Goal: Task Accomplishment & Management: Manage account settings

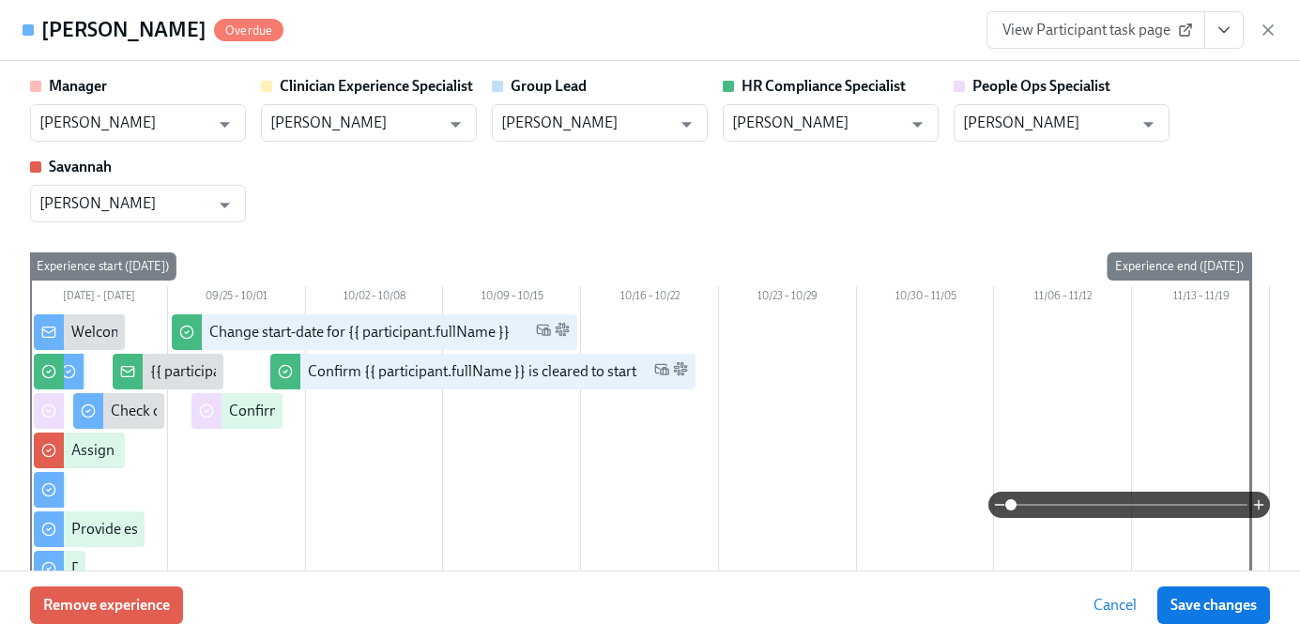
scroll to position [1813, 0]
click at [1269, 33] on icon "button" at bounding box center [1268, 30] width 19 height 19
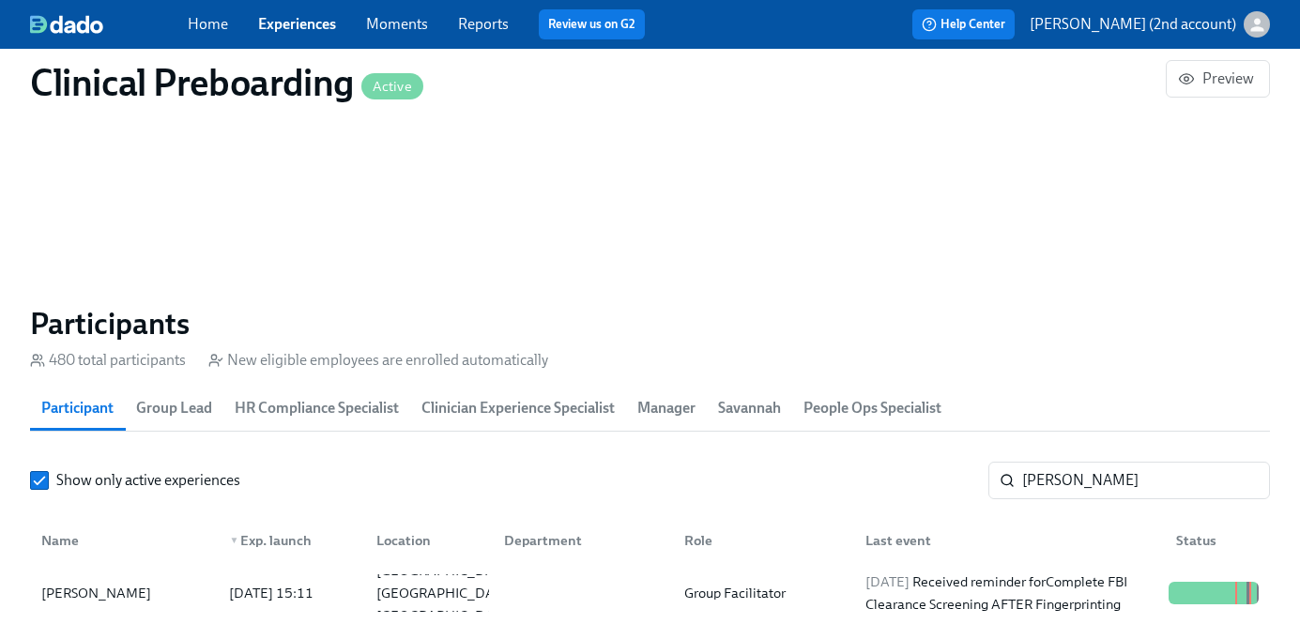
scroll to position [0, 23659]
click at [1071, 476] on input "Boerste" at bounding box center [1146, 481] width 248 height 38
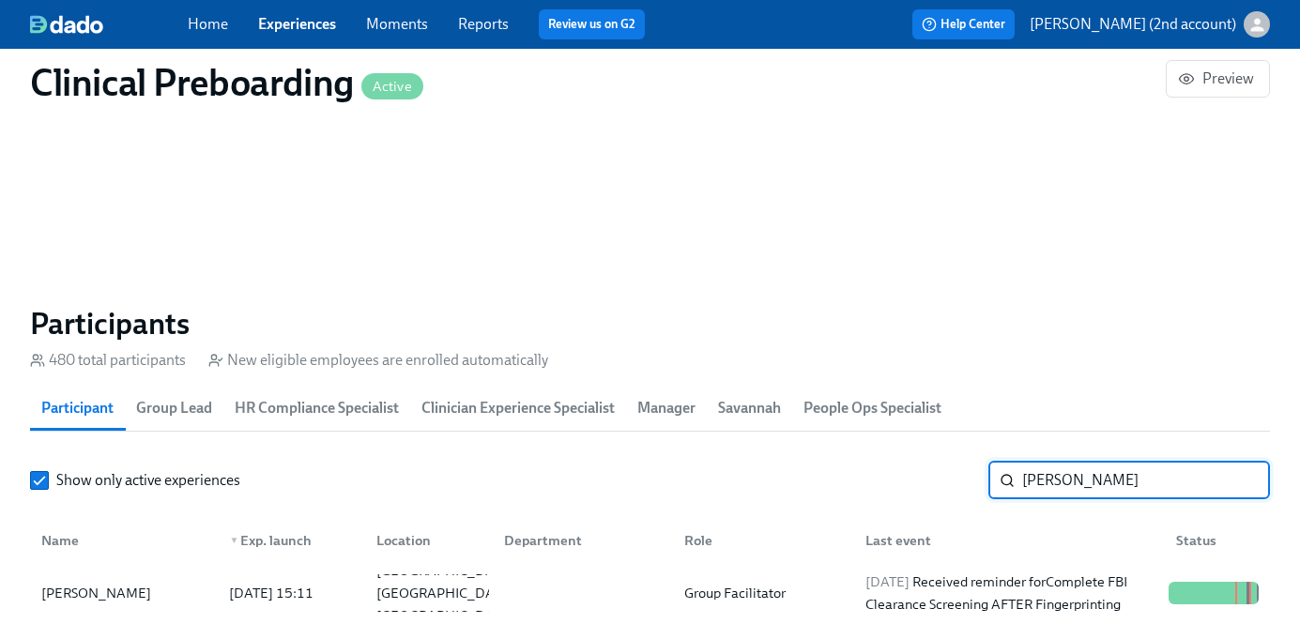
click at [1071, 476] on input "Boerste" at bounding box center [1146, 481] width 248 height 38
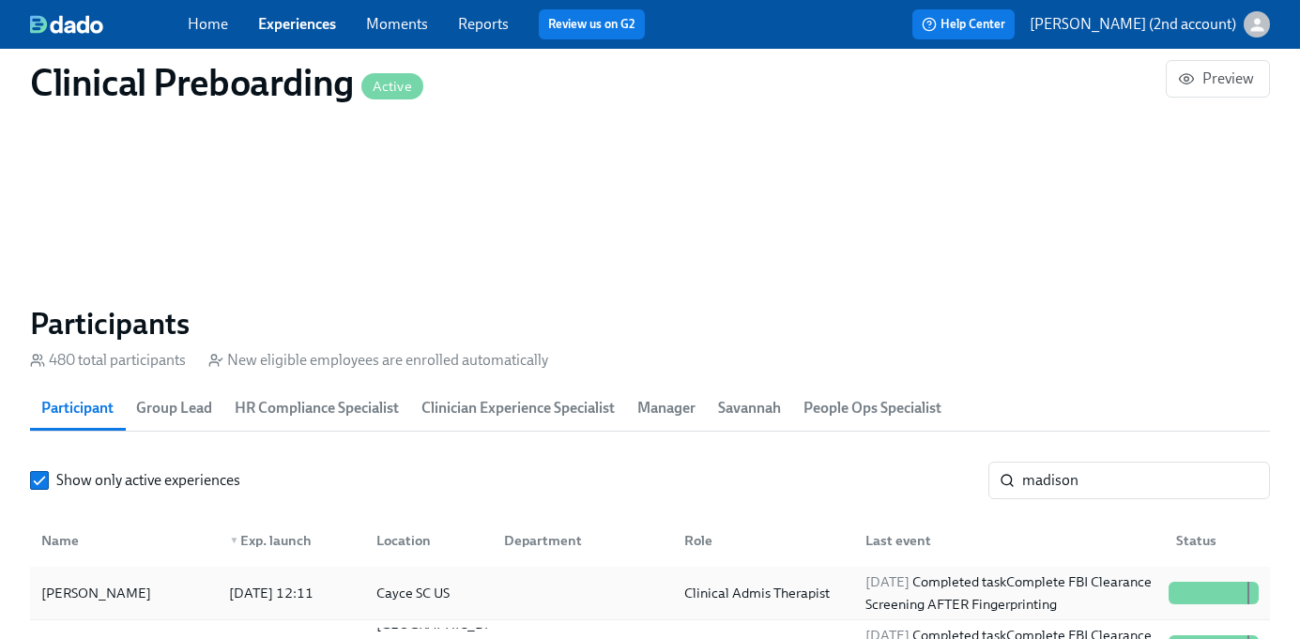
click at [1020, 597] on div "2025/09/18 Completed task Complete FBI Clearance Screening AFTER Fingerprinting" at bounding box center [1009, 593] width 303 height 45
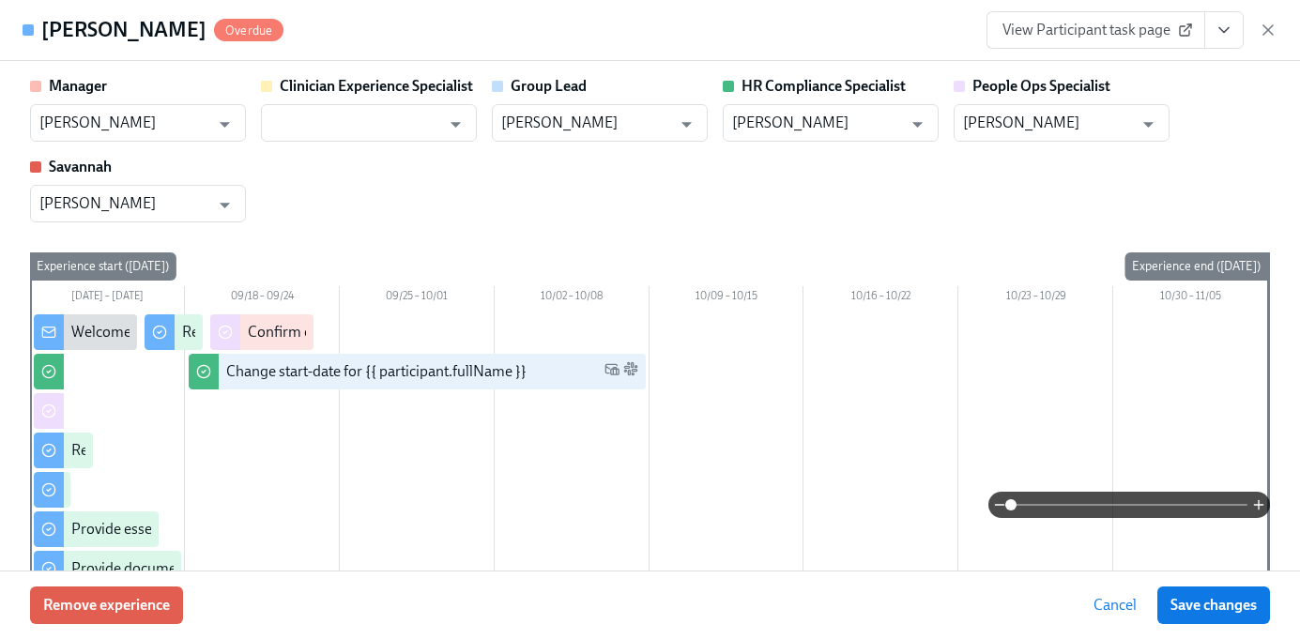
click at [1232, 28] on icon "View task page" at bounding box center [1224, 30] width 19 height 19
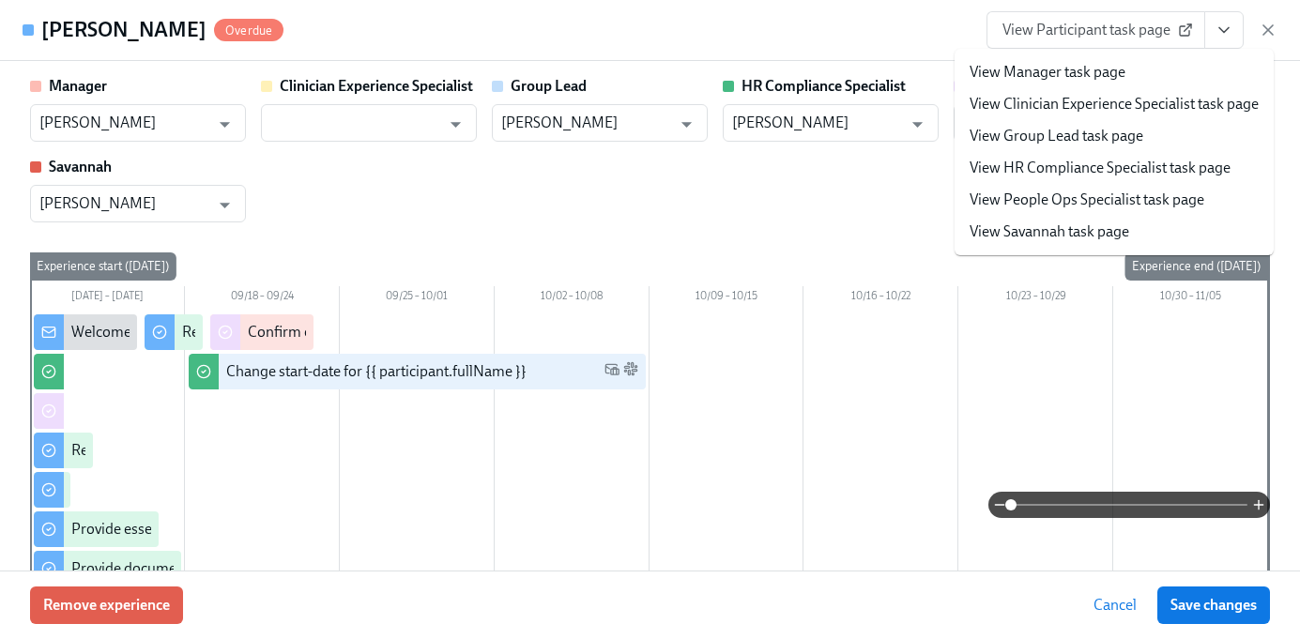
click at [1097, 201] on link "View People Ops Specialist task page" at bounding box center [1087, 200] width 235 height 21
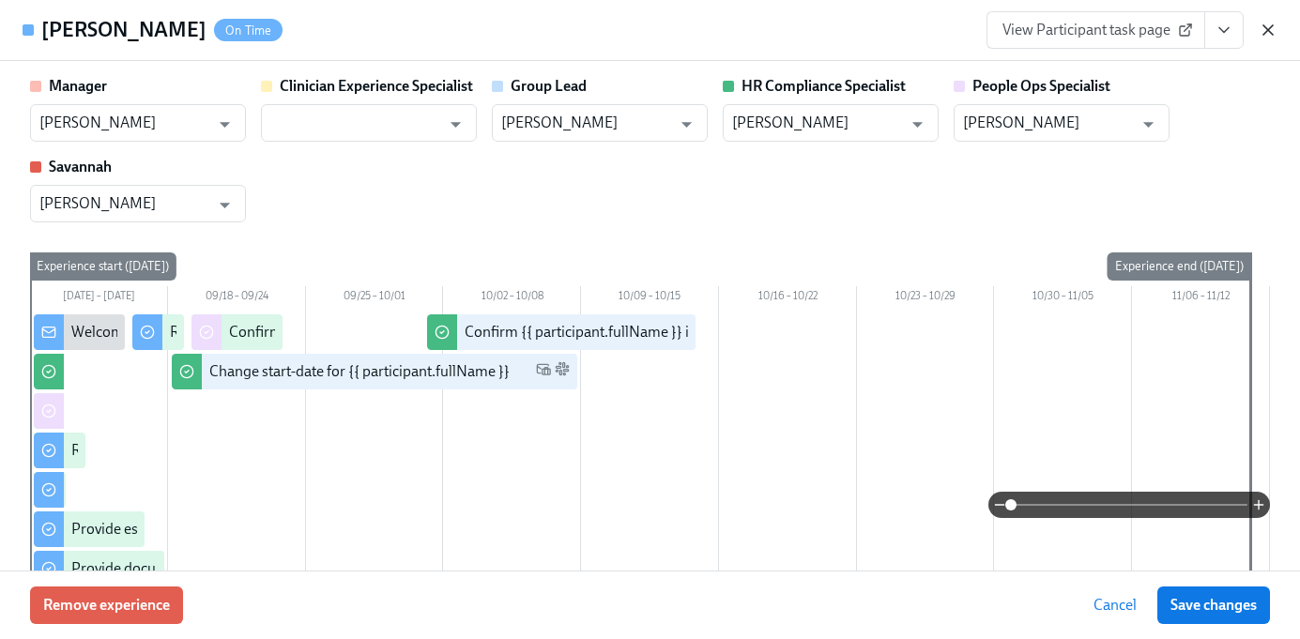
click at [1271, 30] on icon "button" at bounding box center [1268, 30] width 19 height 19
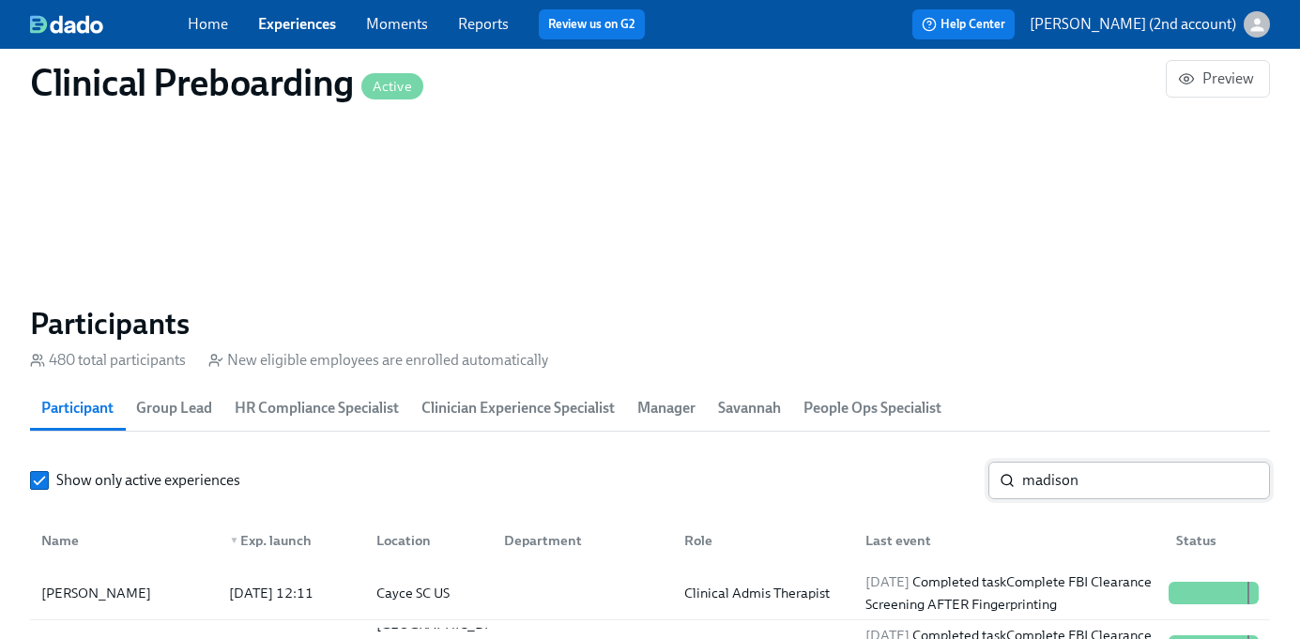
click at [1056, 489] on input "madison" at bounding box center [1146, 481] width 248 height 38
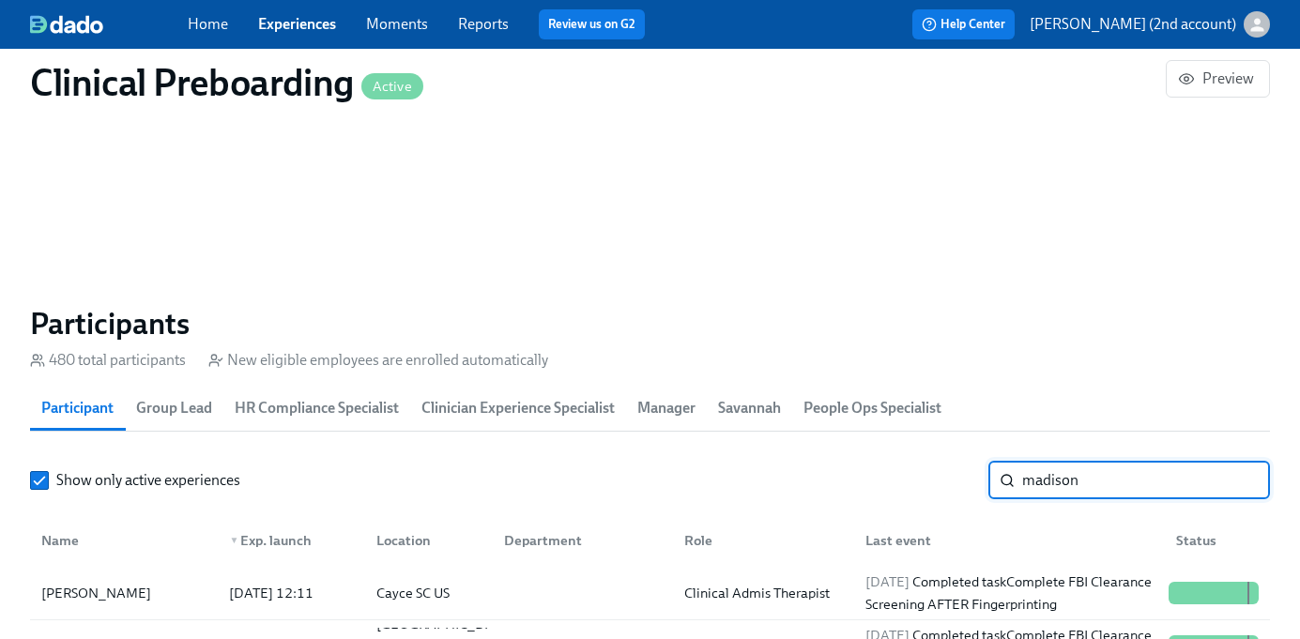
click at [1056, 489] on input "madison" at bounding box center [1146, 481] width 248 height 38
paste input "Christina Smith"
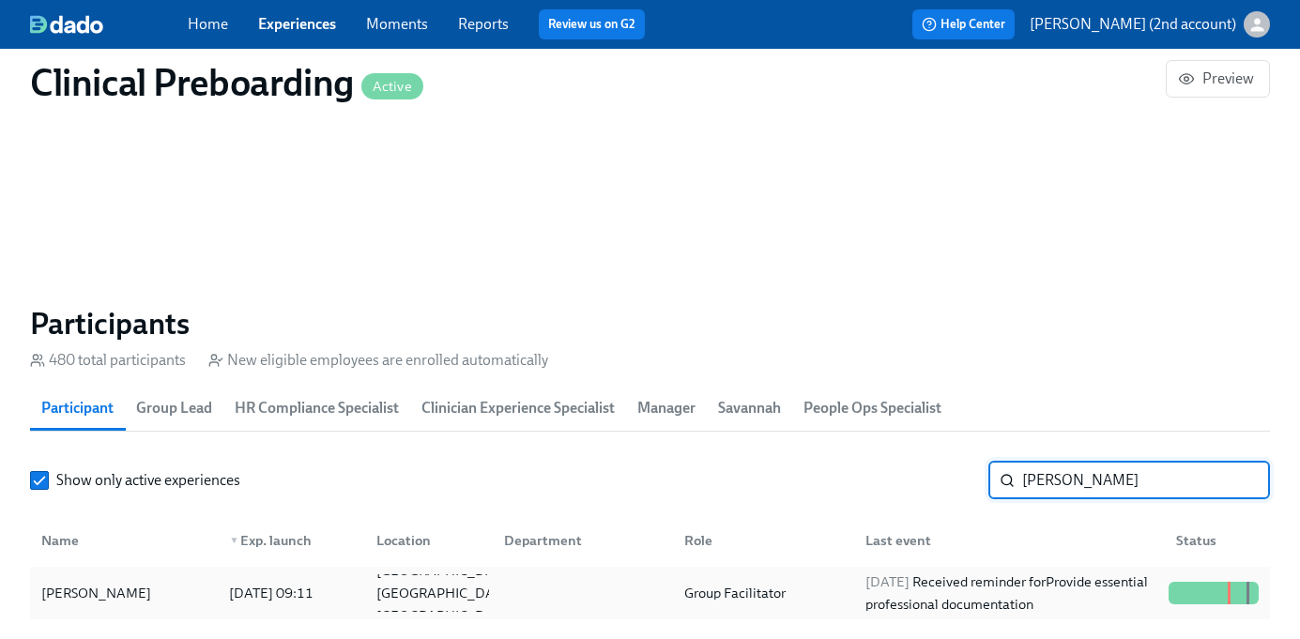
click at [1015, 584] on div "2025/10/01 Received reminder for Provide essential professional documentation" at bounding box center [1009, 593] width 303 height 45
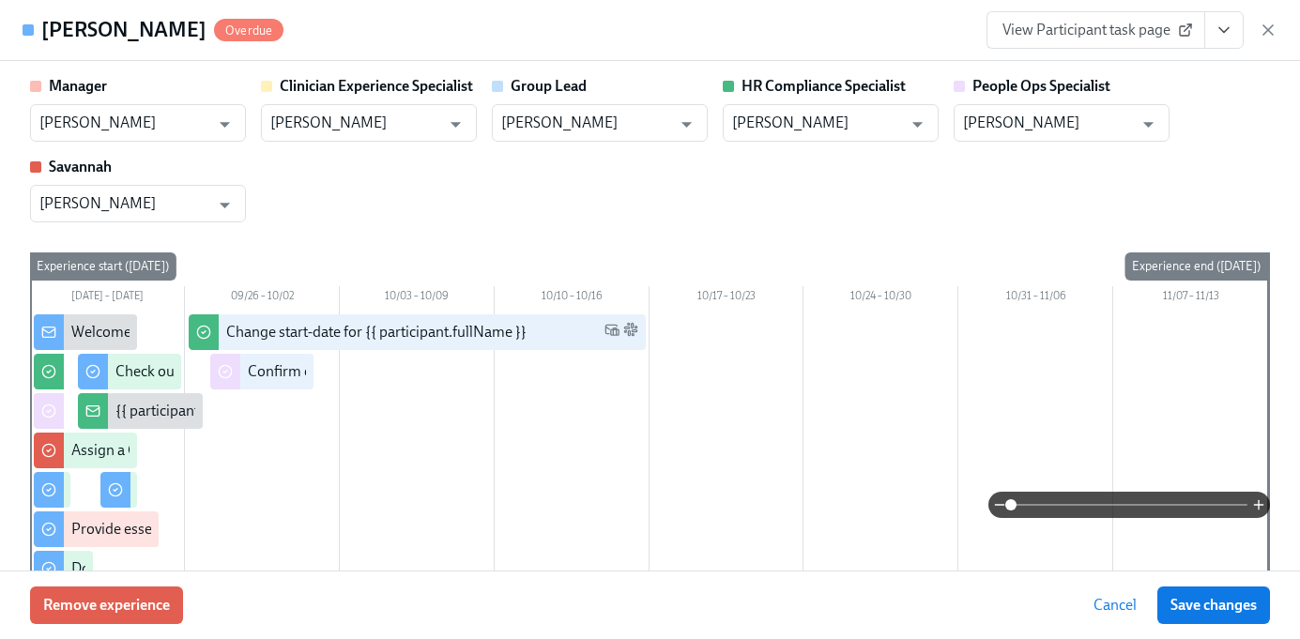
click at [1230, 40] on button "View task page" at bounding box center [1223, 30] width 39 height 38
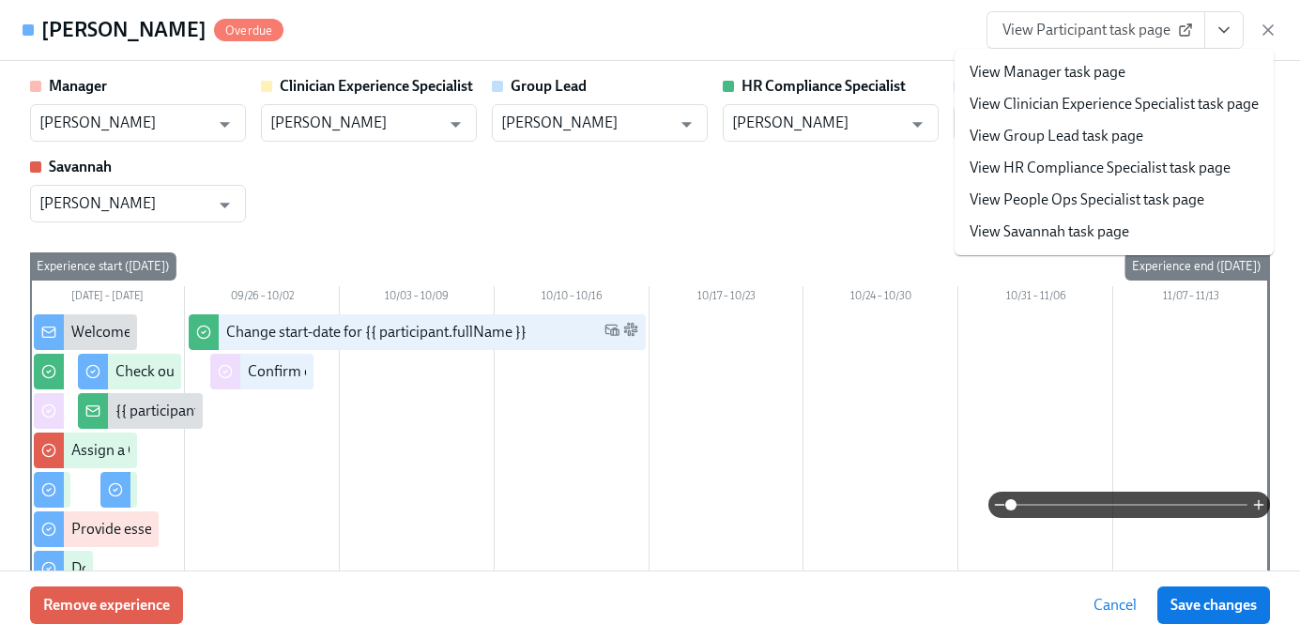
click at [1108, 189] on li "View People Ops Specialist task page" at bounding box center [1114, 200] width 319 height 32
click at [1021, 206] on link "View People Ops Specialist task page" at bounding box center [1087, 200] width 235 height 21
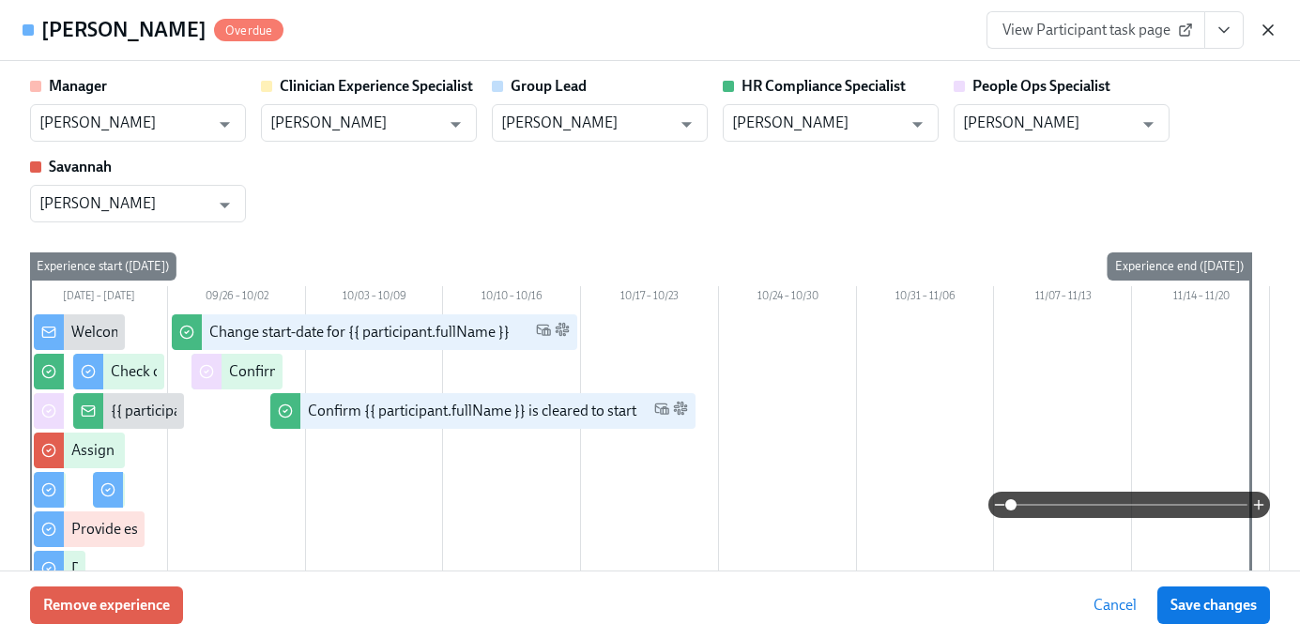
click at [1275, 29] on icon "button" at bounding box center [1268, 30] width 19 height 19
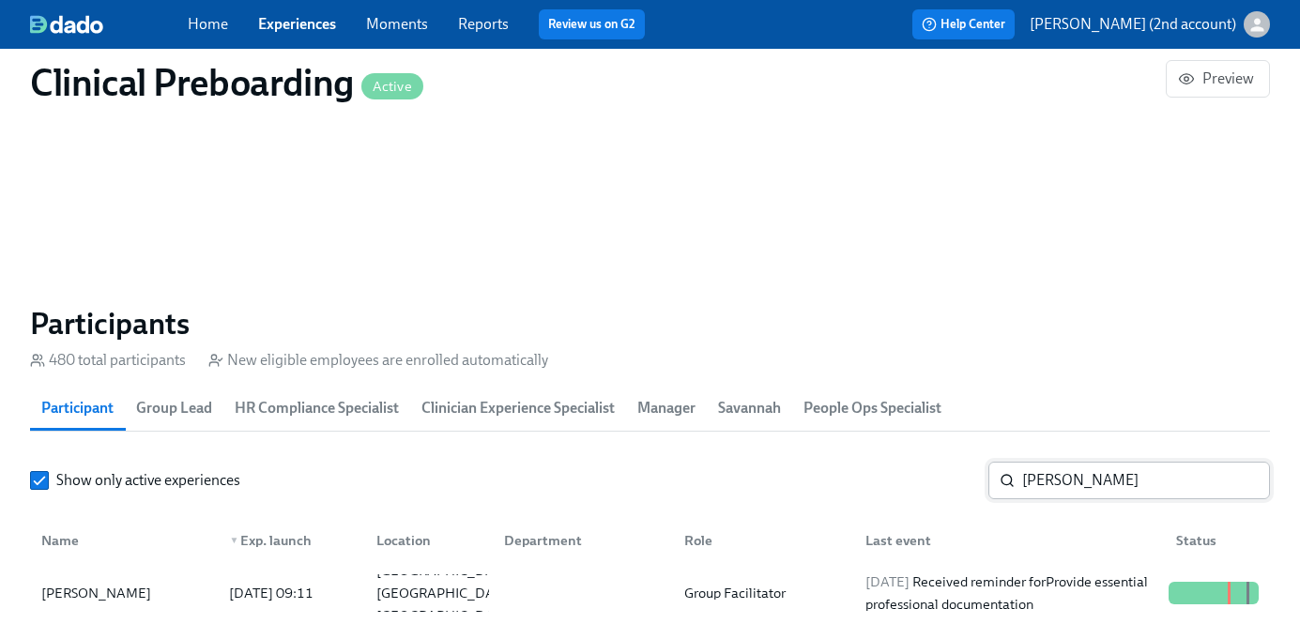
click at [1089, 471] on input "Christina Smith" at bounding box center [1146, 481] width 248 height 38
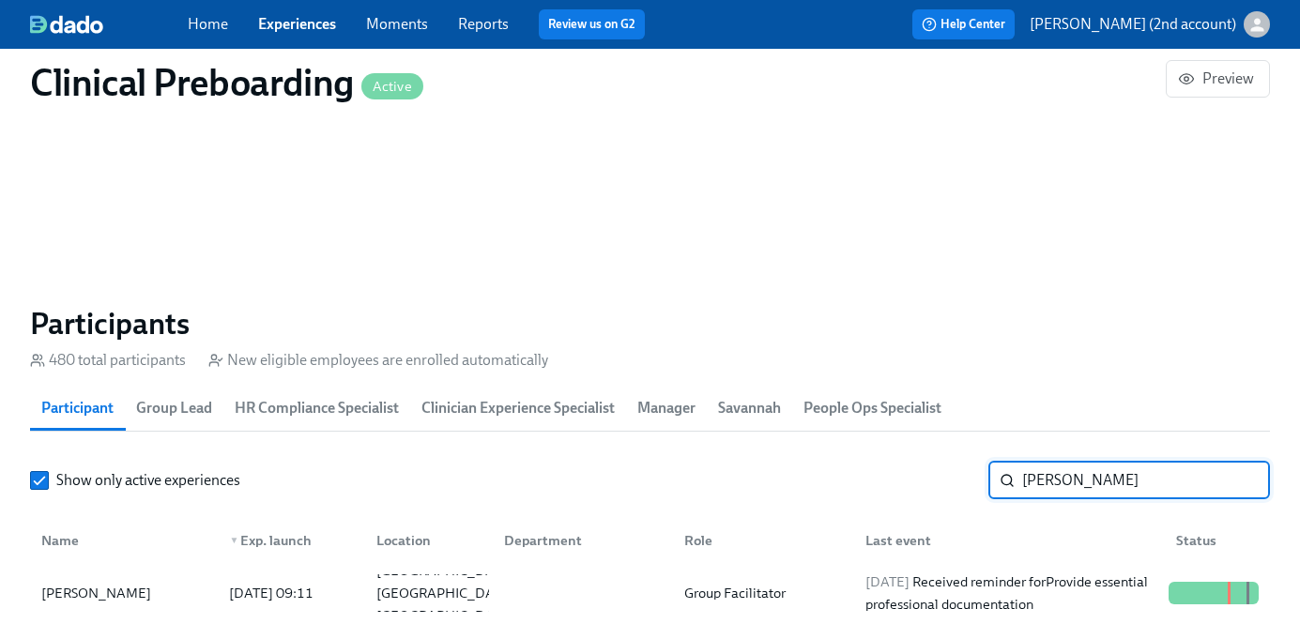
click at [1089, 471] on input "Christina Smith" at bounding box center [1146, 481] width 248 height 38
paste input "Nadia Jenkins"
click at [906, 582] on span "2025/09/25" at bounding box center [887, 581] width 44 height 17
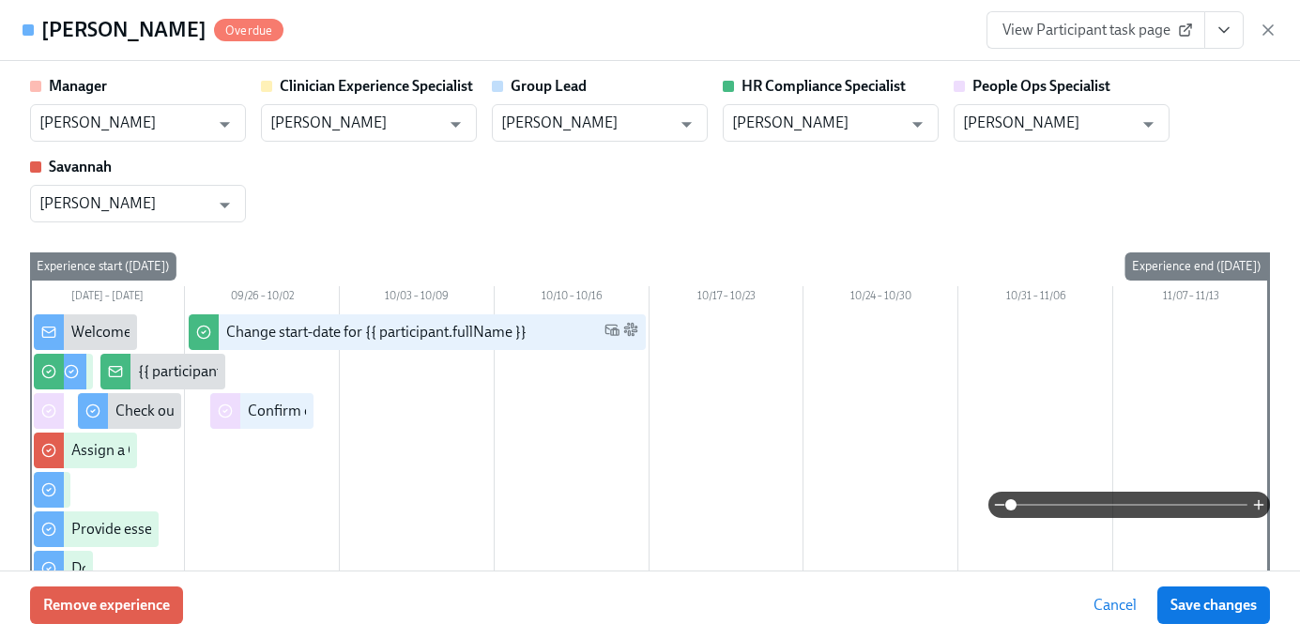
click at [1237, 37] on button "View task page" at bounding box center [1223, 30] width 39 height 38
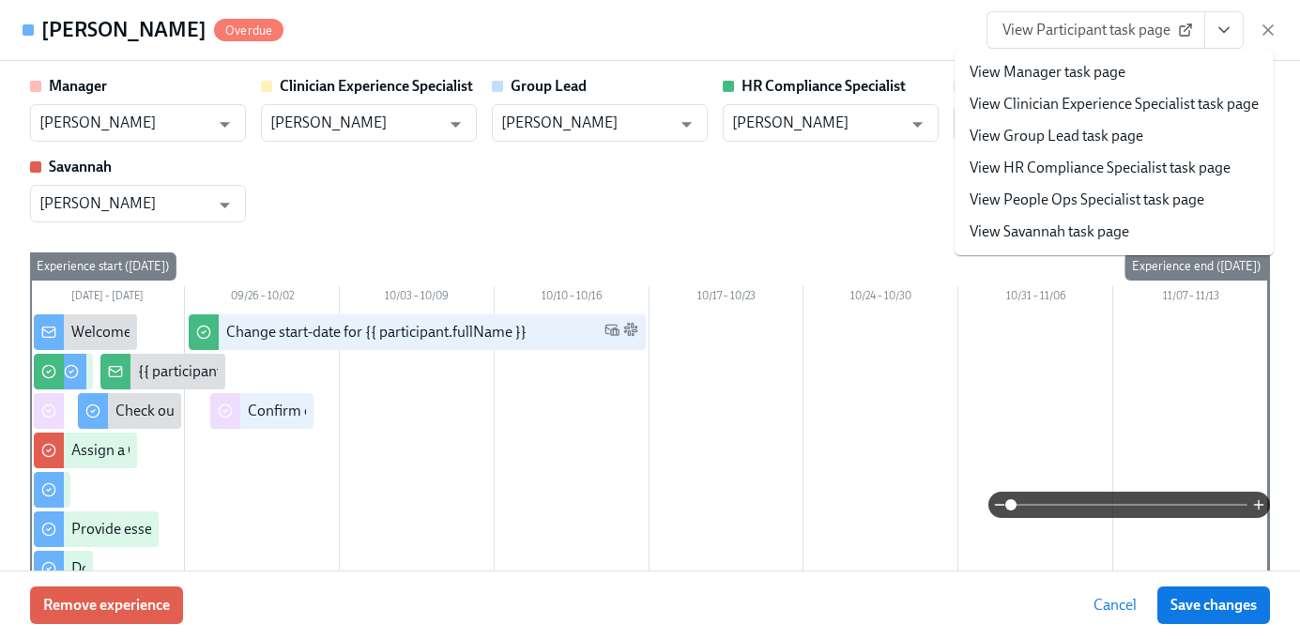
click at [1109, 205] on link "View People Ops Specialist task page" at bounding box center [1087, 200] width 235 height 21
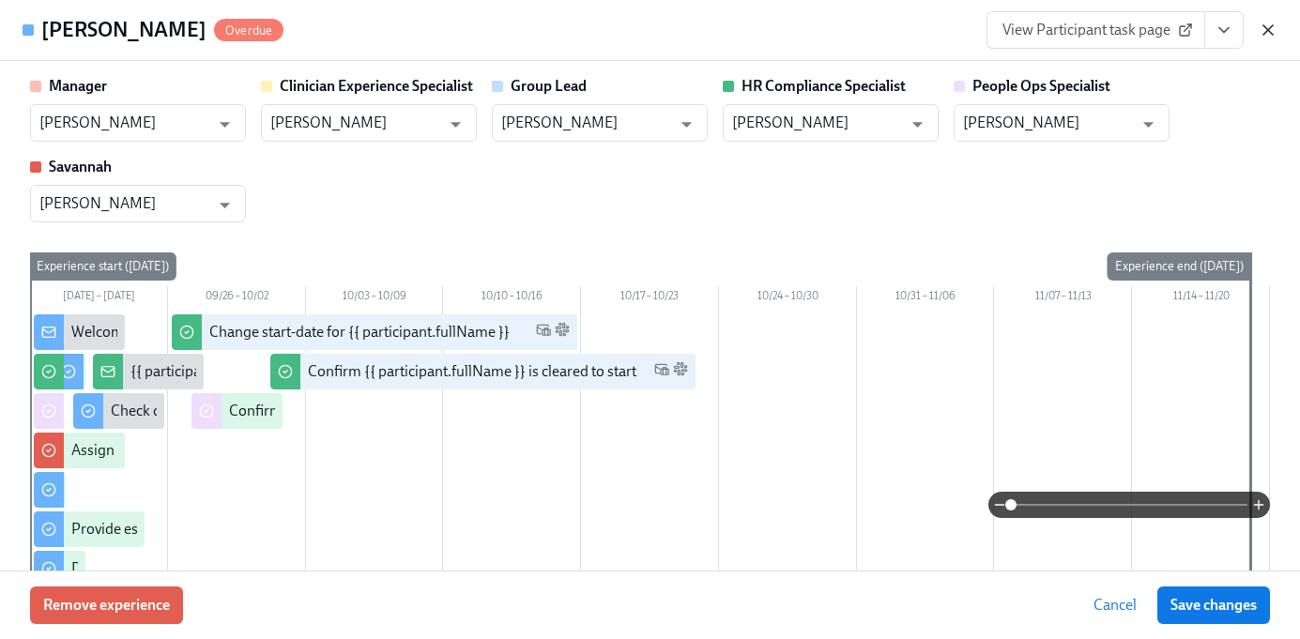
click at [1276, 38] on icon "button" at bounding box center [1268, 30] width 19 height 19
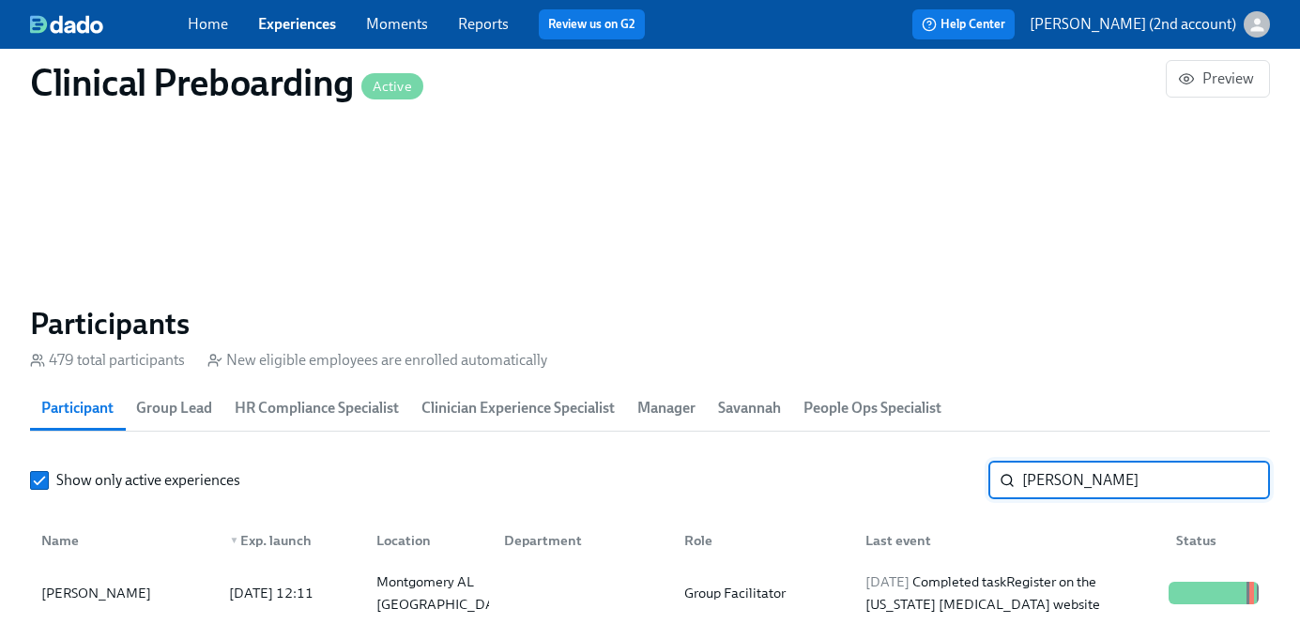
click at [1100, 488] on input "Nadia Jenkins" at bounding box center [1146, 481] width 248 height 38
paste input "[PERSON_NAME]"
click at [1057, 582] on div "2025/10/01 Received reminder for Provide essential professional documentation" at bounding box center [1009, 593] width 303 height 45
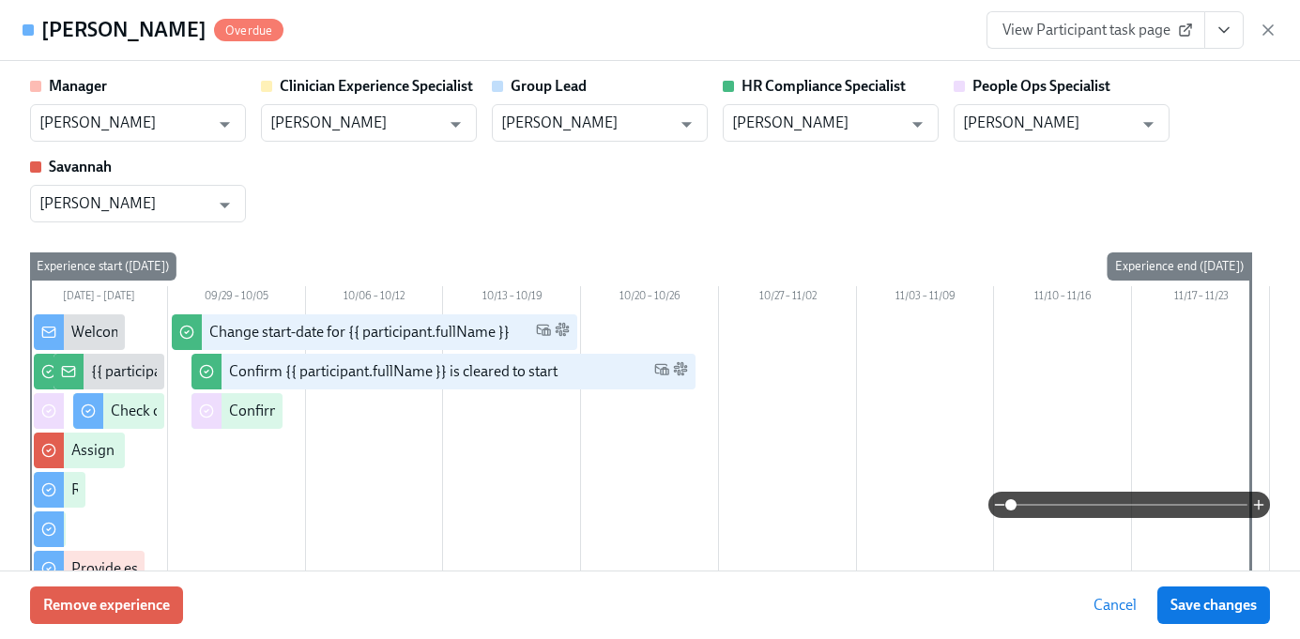
click at [1241, 35] on button "View task page" at bounding box center [1223, 30] width 39 height 38
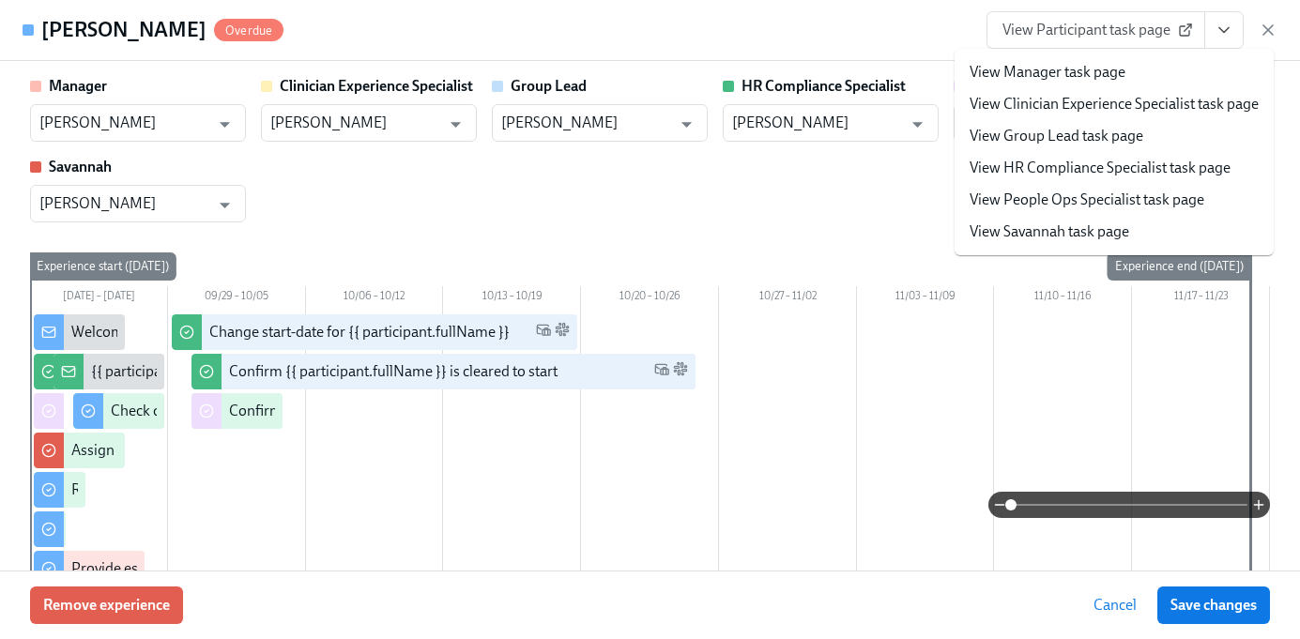
click at [1124, 193] on link "View People Ops Specialist task page" at bounding box center [1087, 200] width 235 height 21
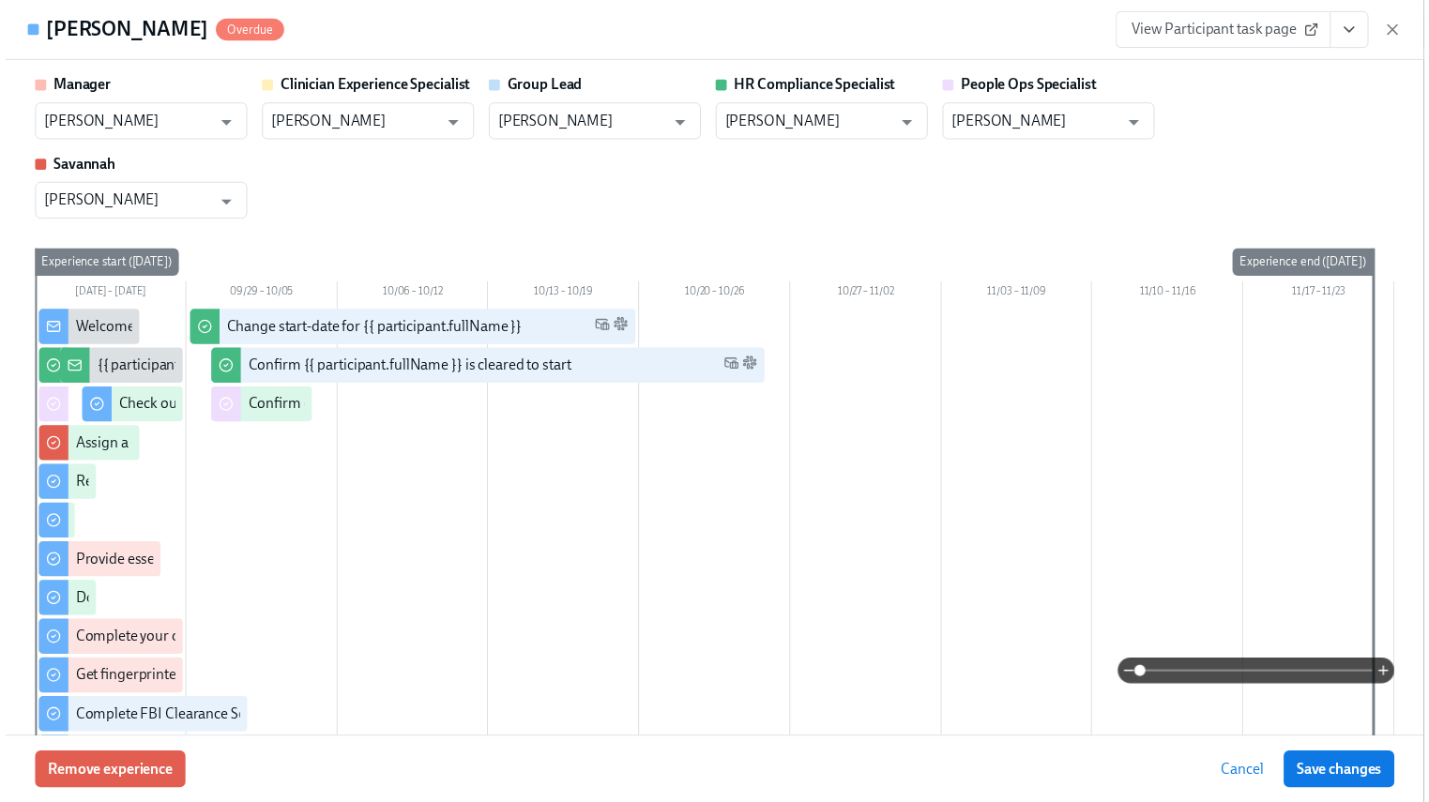
scroll to position [0, 23812]
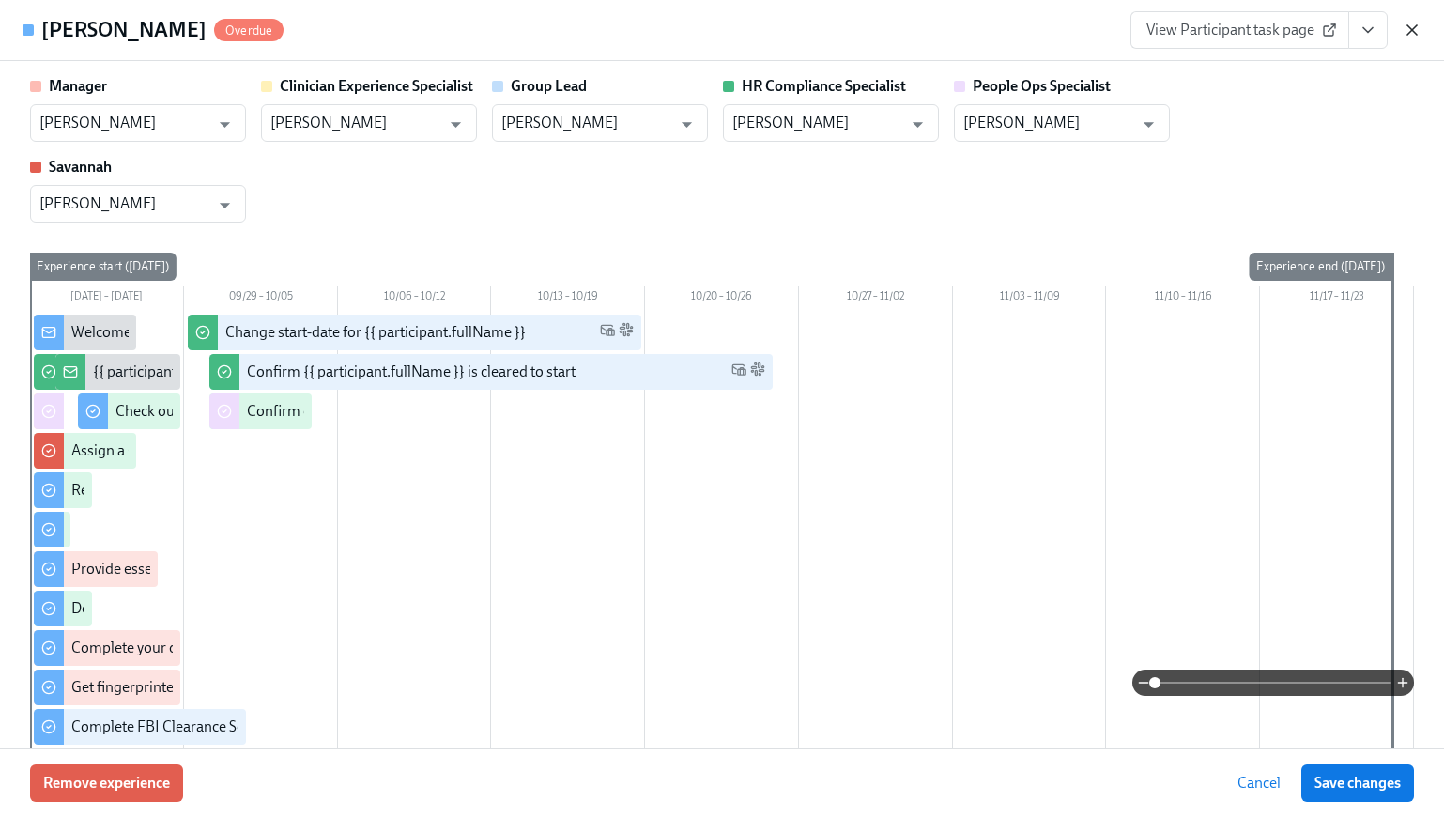
click at [1299, 30] on icon "button" at bounding box center [1411, 30] width 19 height 19
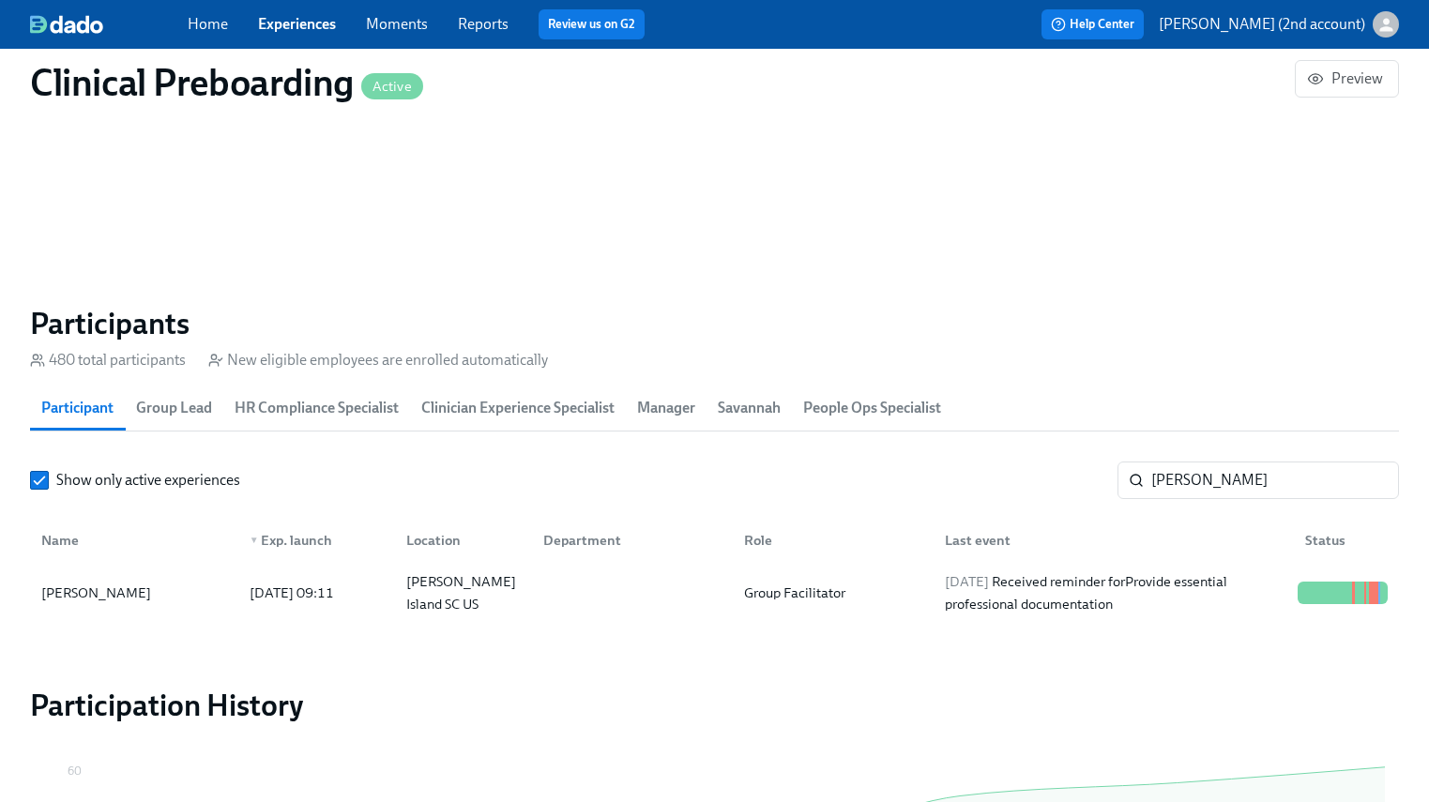
scroll to position [0, 23826]
click at [1222, 465] on input "[PERSON_NAME]" at bounding box center [1276, 481] width 248 height 38
click at [1222, 464] on input "[PERSON_NAME]" at bounding box center [1276, 481] width 248 height 38
paste input "Allison Lee"
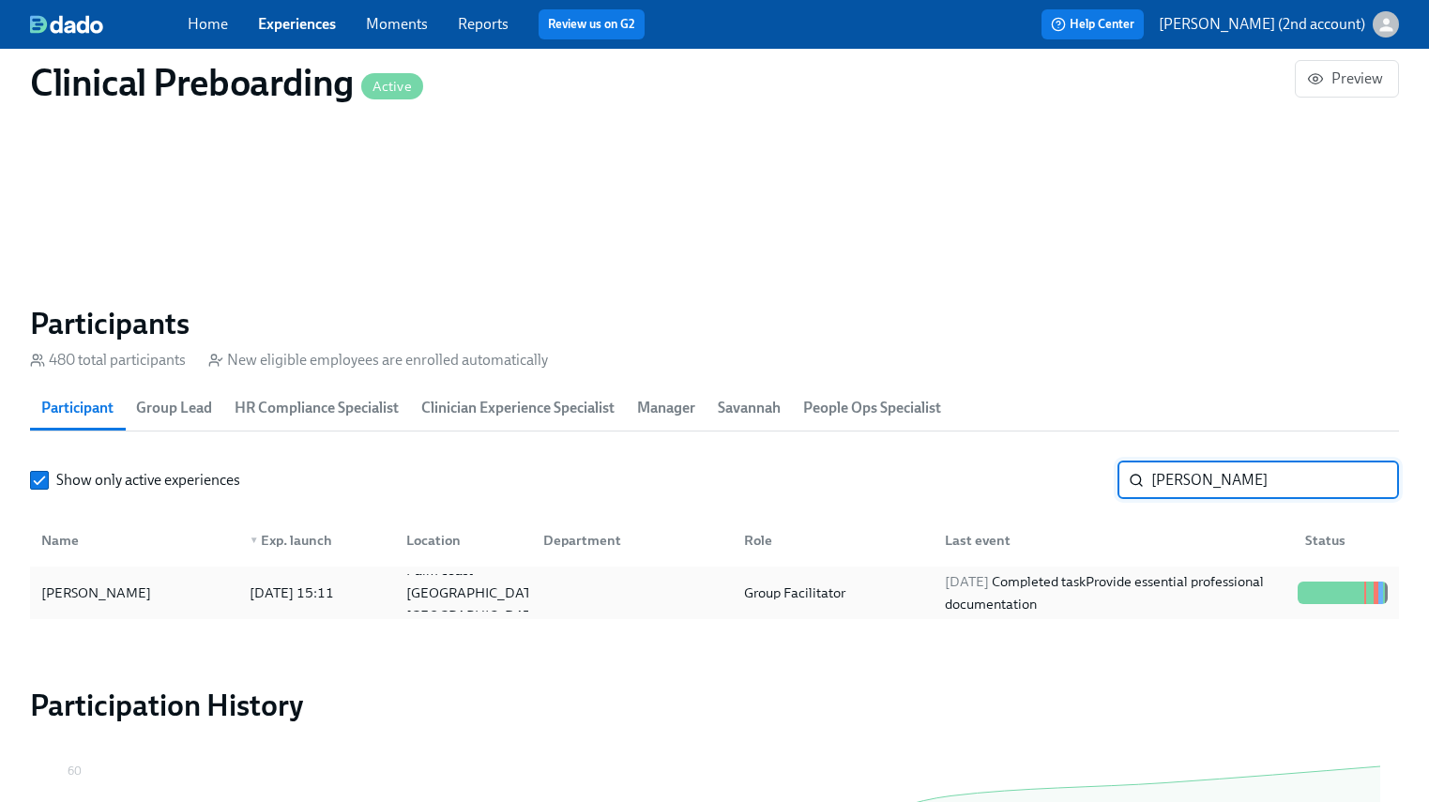
click at [1201, 593] on div "2025/09/29 Completed task Provide essential professional documentation" at bounding box center [1114, 593] width 353 height 45
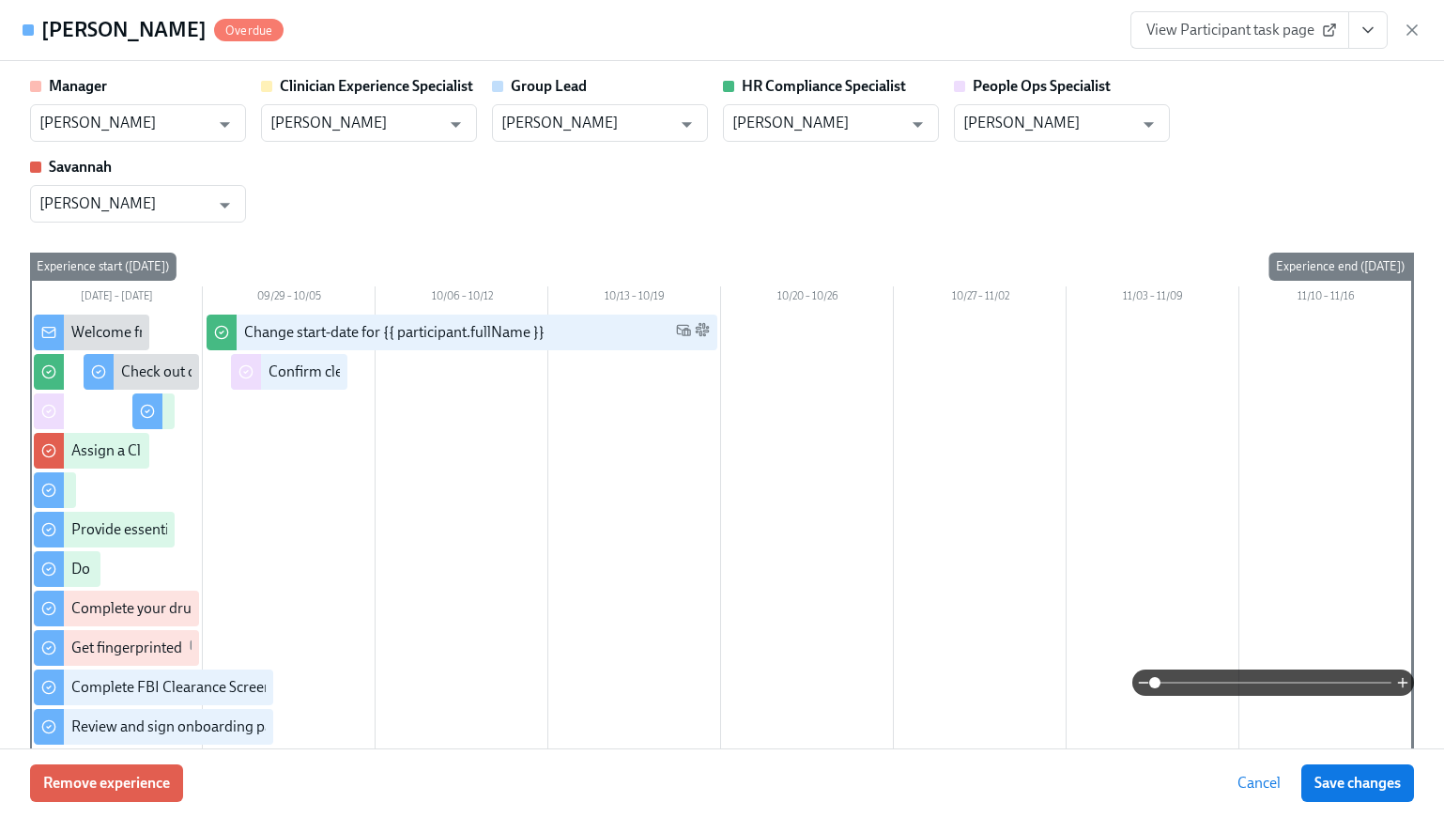
click at [1299, 31] on icon "View task page" at bounding box center [1367, 30] width 19 height 19
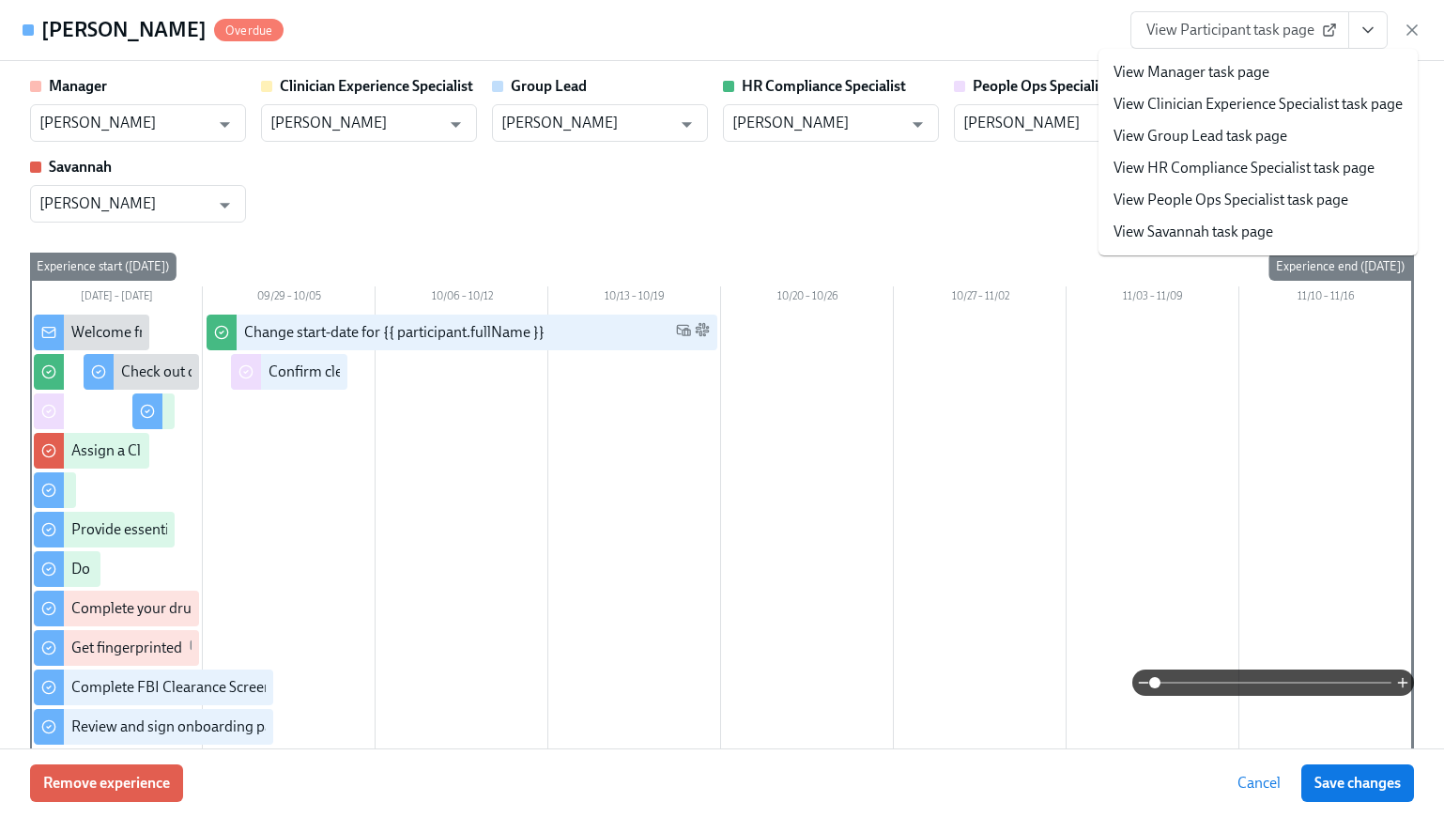
click at [1240, 202] on link "View People Ops Specialist task page" at bounding box center [1230, 200] width 235 height 21
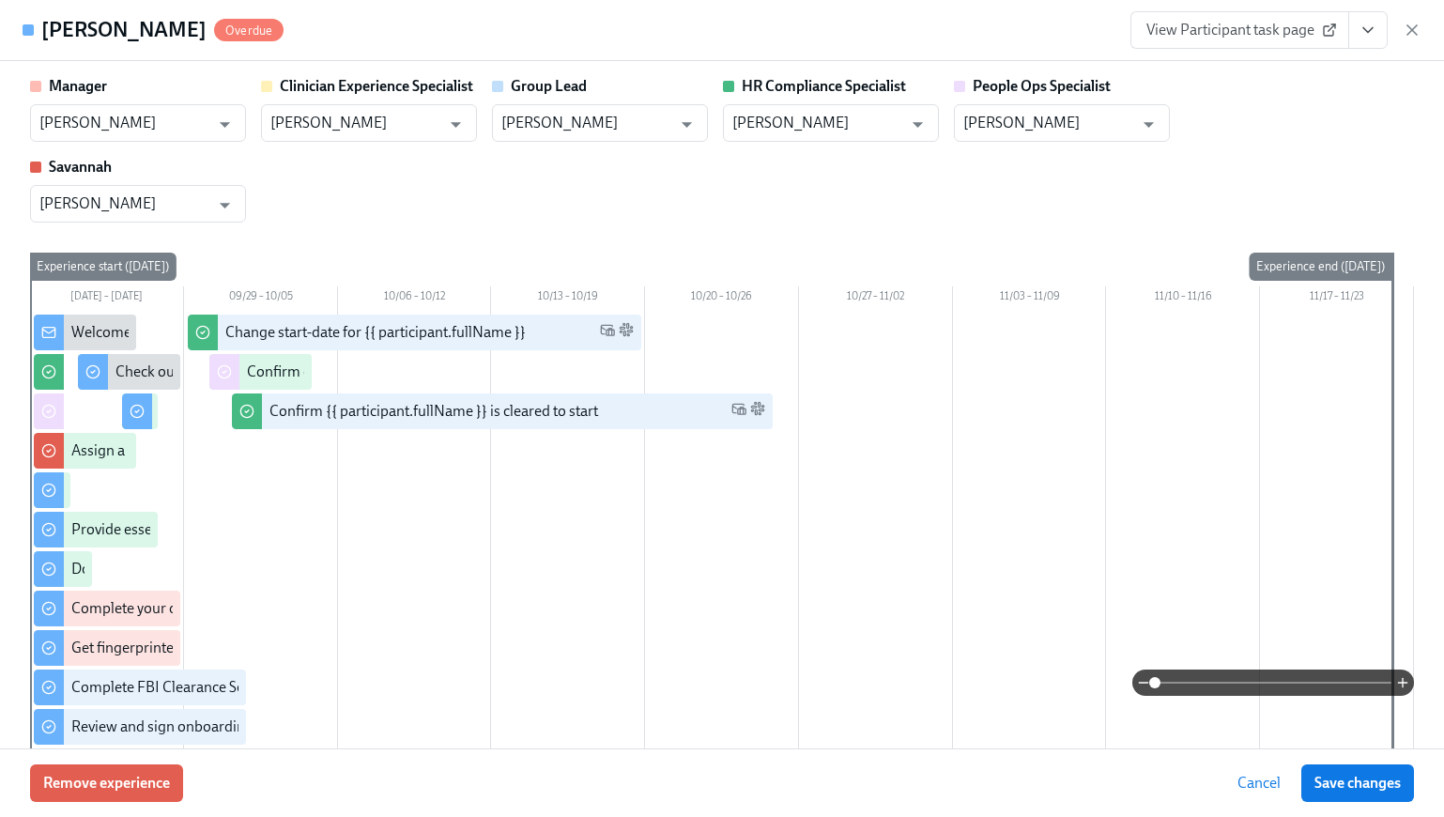
click at [1299, 28] on icon "button" at bounding box center [1411, 29] width 9 height 9
click at [1299, 33] on div "Home Experiences Moments Reports Review us on G2 Help Center Jackie Jean (2nd a…" at bounding box center [714, 24] width 1429 height 49
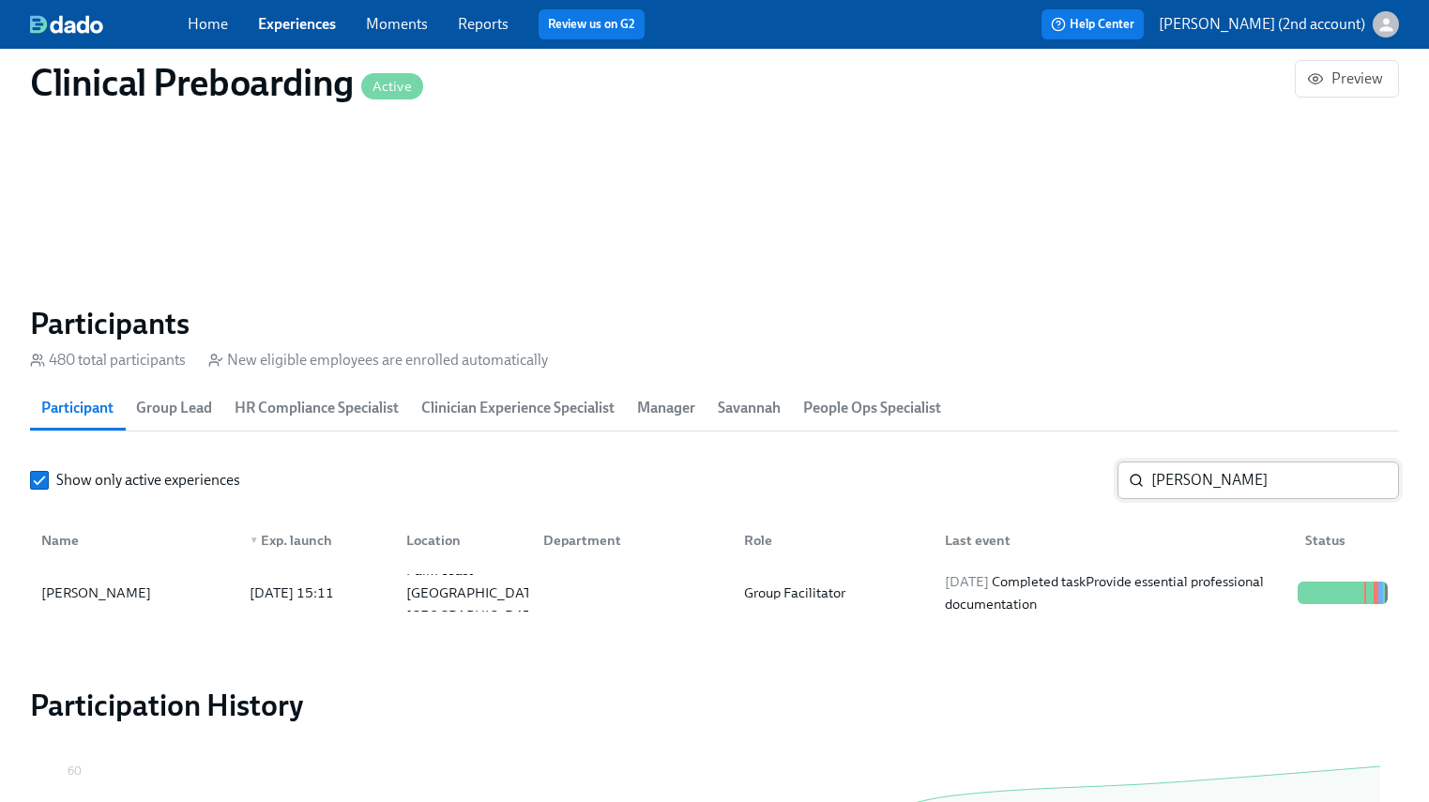
click at [1233, 476] on input "Allison Lee" at bounding box center [1276, 481] width 248 height 38
paste input "[PERSON_NAME]"
type input "[PERSON_NAME]"
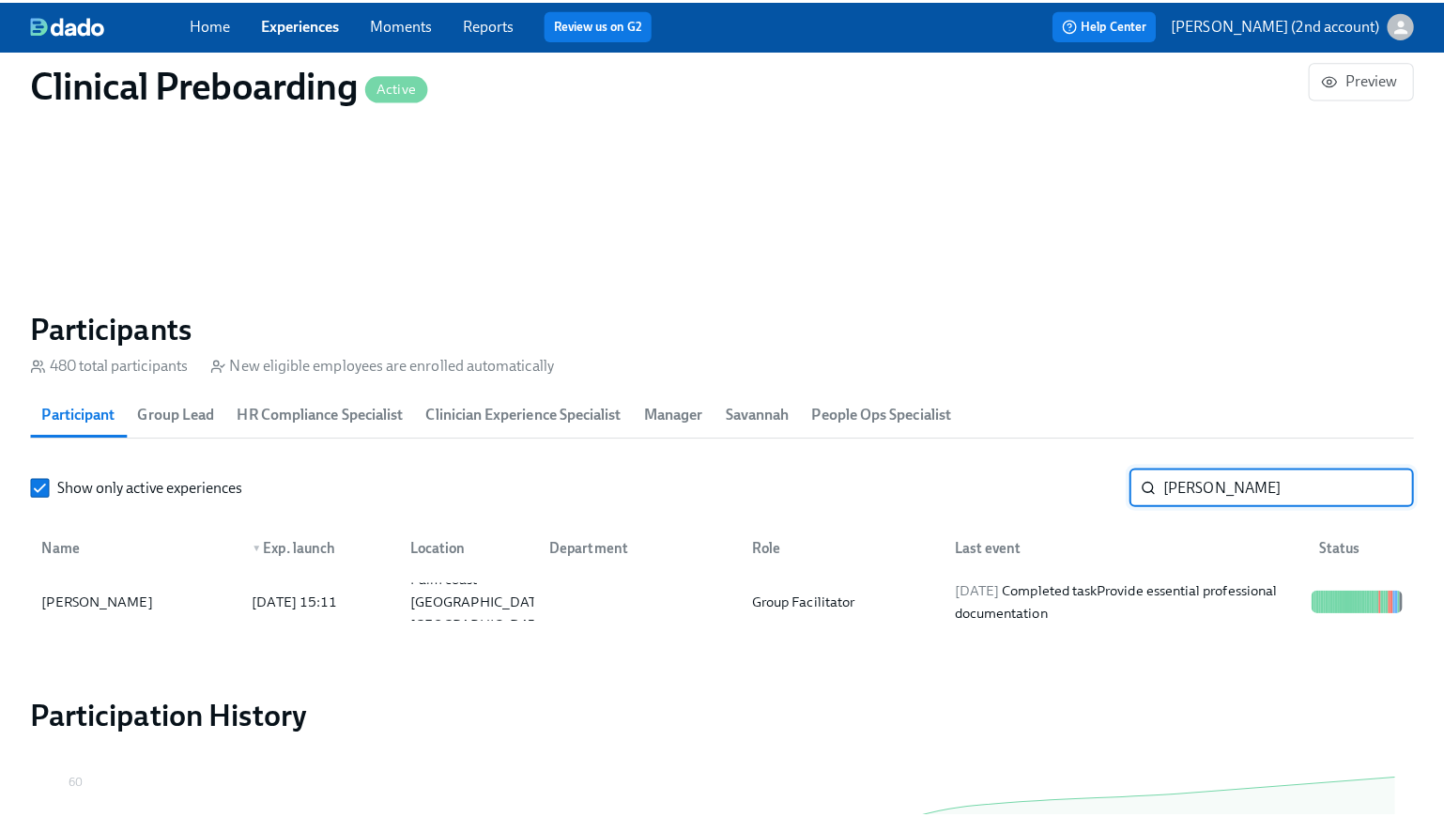
scroll to position [0, 23826]
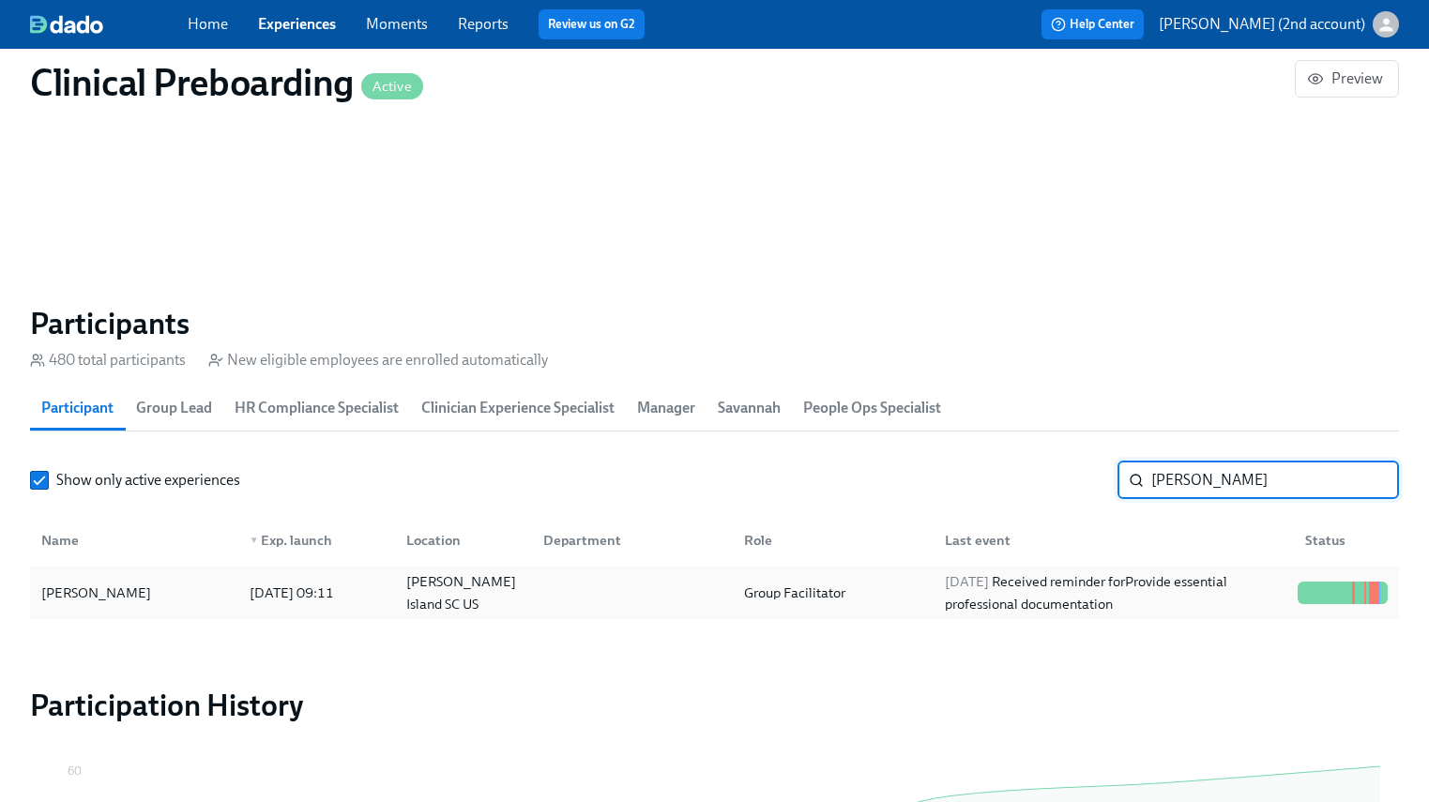
click at [1224, 594] on div "2025/10/01 Received reminder for Provide essential professional documentation" at bounding box center [1114, 593] width 353 height 45
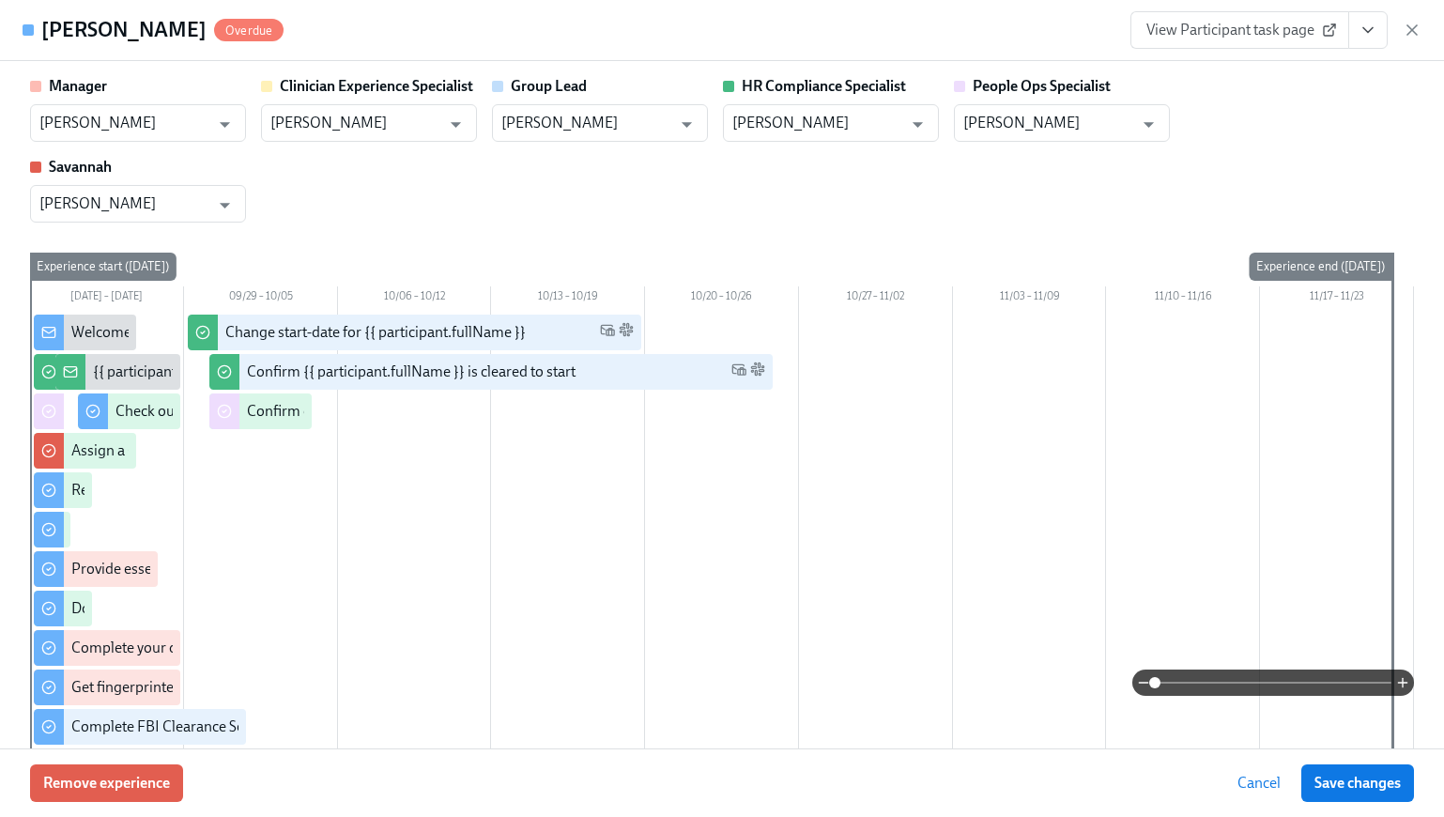
click at [1299, 31] on icon "View task page" at bounding box center [1367, 30] width 19 height 19
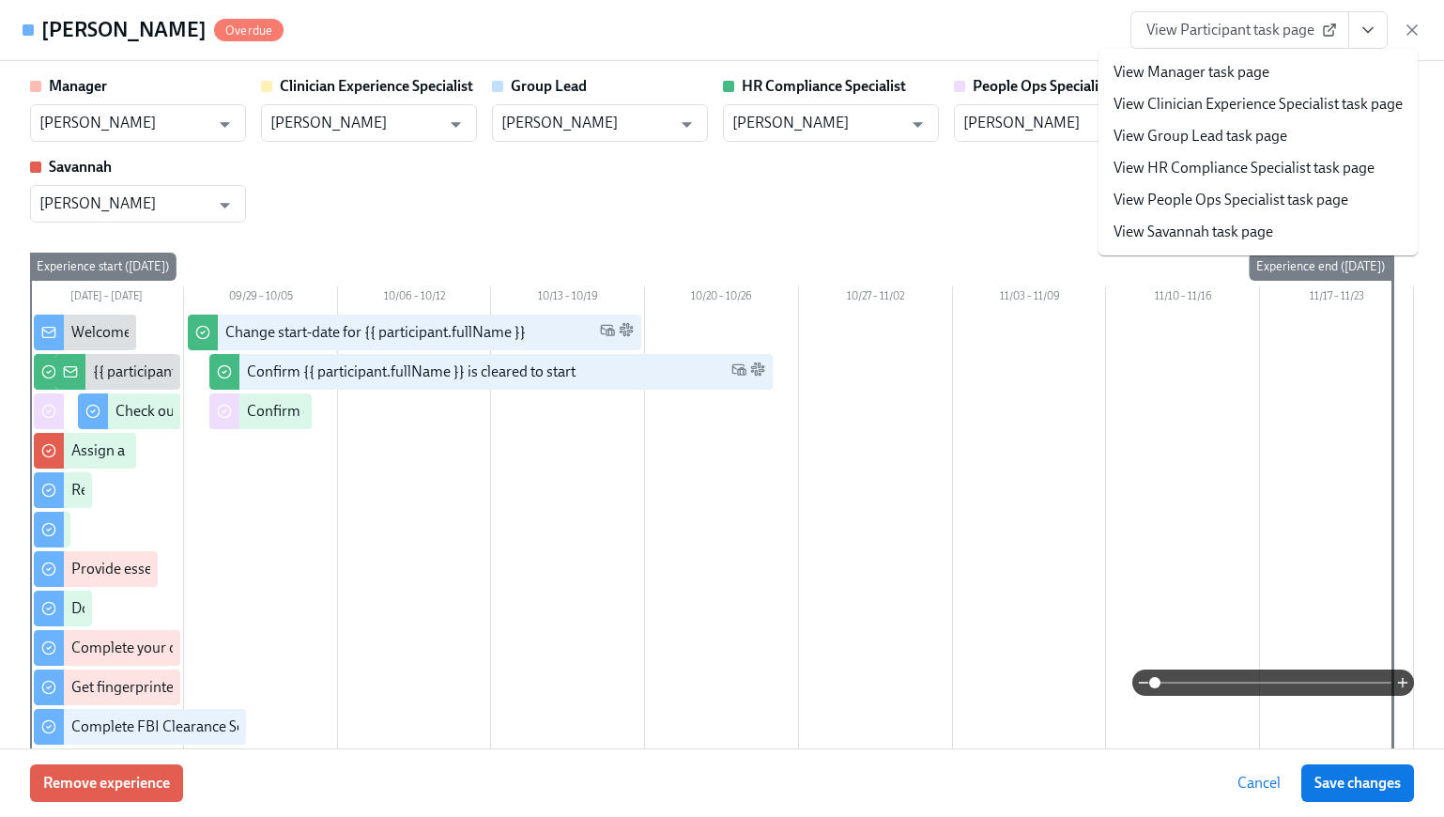
click at [1253, 198] on link "View People Ops Specialist task page" at bounding box center [1230, 200] width 235 height 21
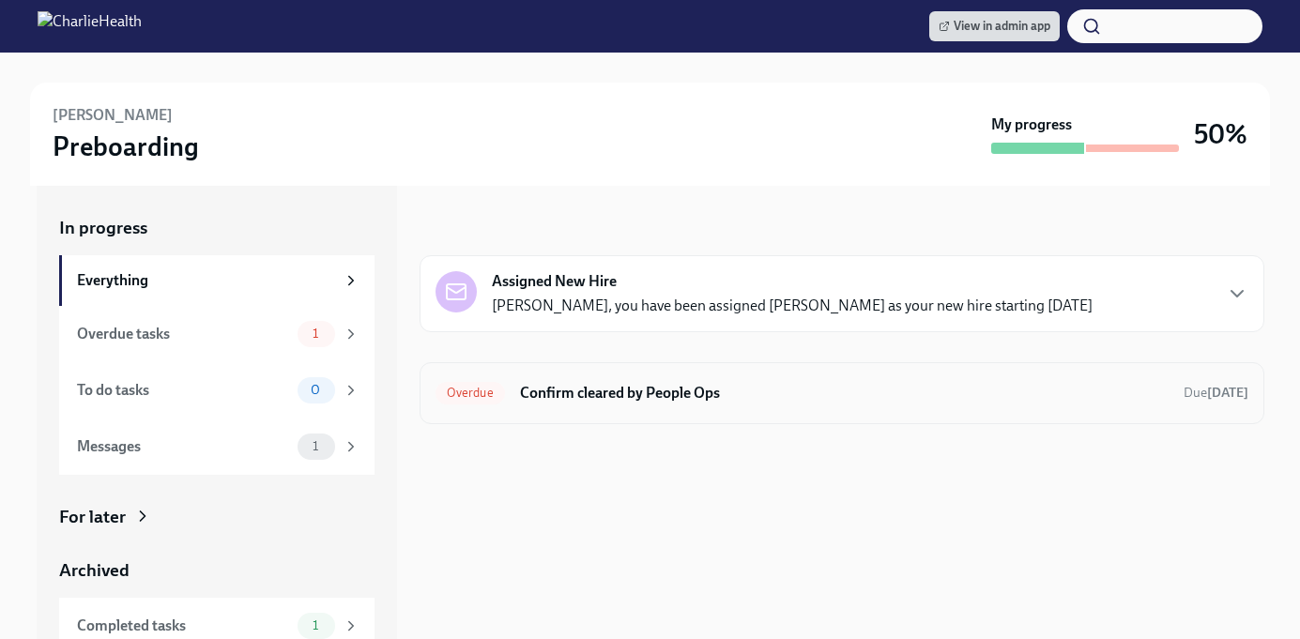
click at [501, 374] on div "Overdue Confirm cleared by People Ops Due 7 days ago" at bounding box center [842, 393] width 845 height 62
click at [500, 391] on span "Overdue" at bounding box center [470, 393] width 69 height 14
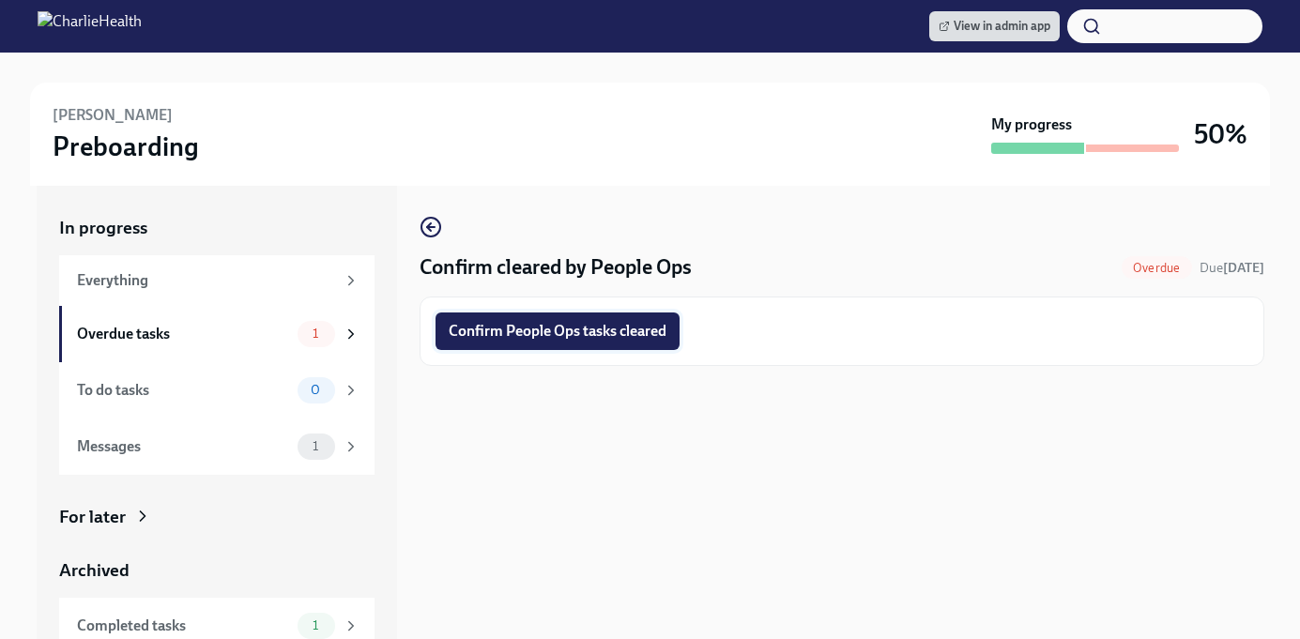
click at [527, 336] on span "Confirm People Ops tasks cleared" at bounding box center [558, 331] width 218 height 19
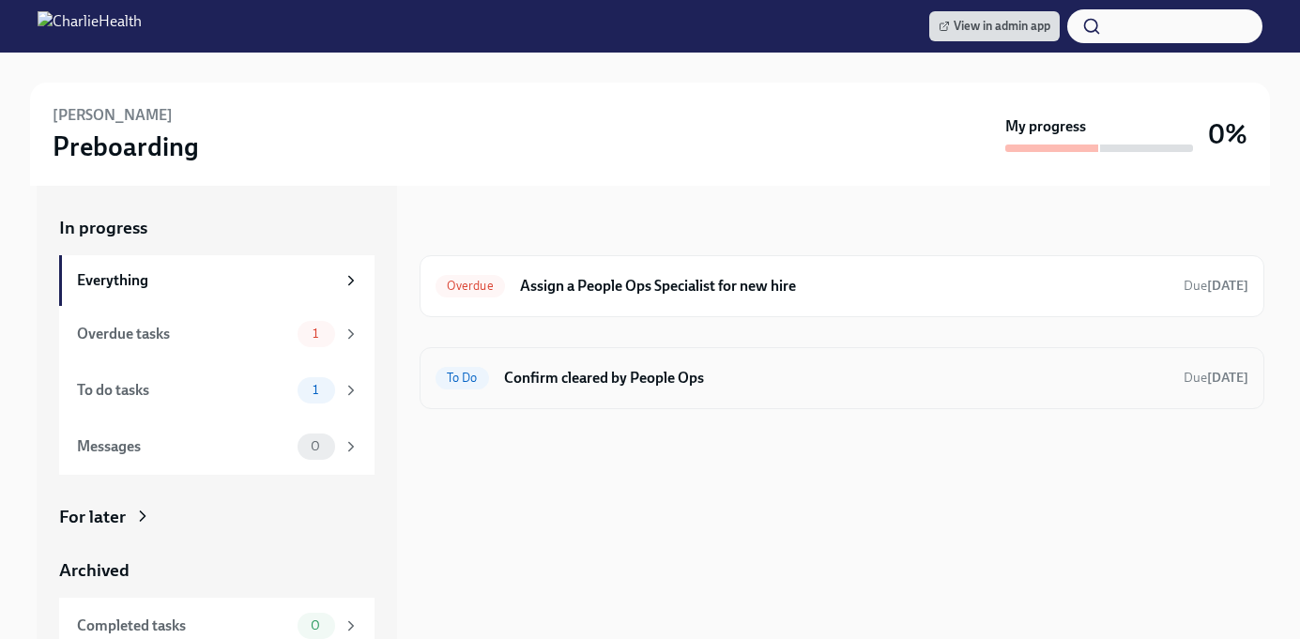
click at [554, 378] on h6 "Confirm cleared by People Ops" at bounding box center [836, 378] width 665 height 21
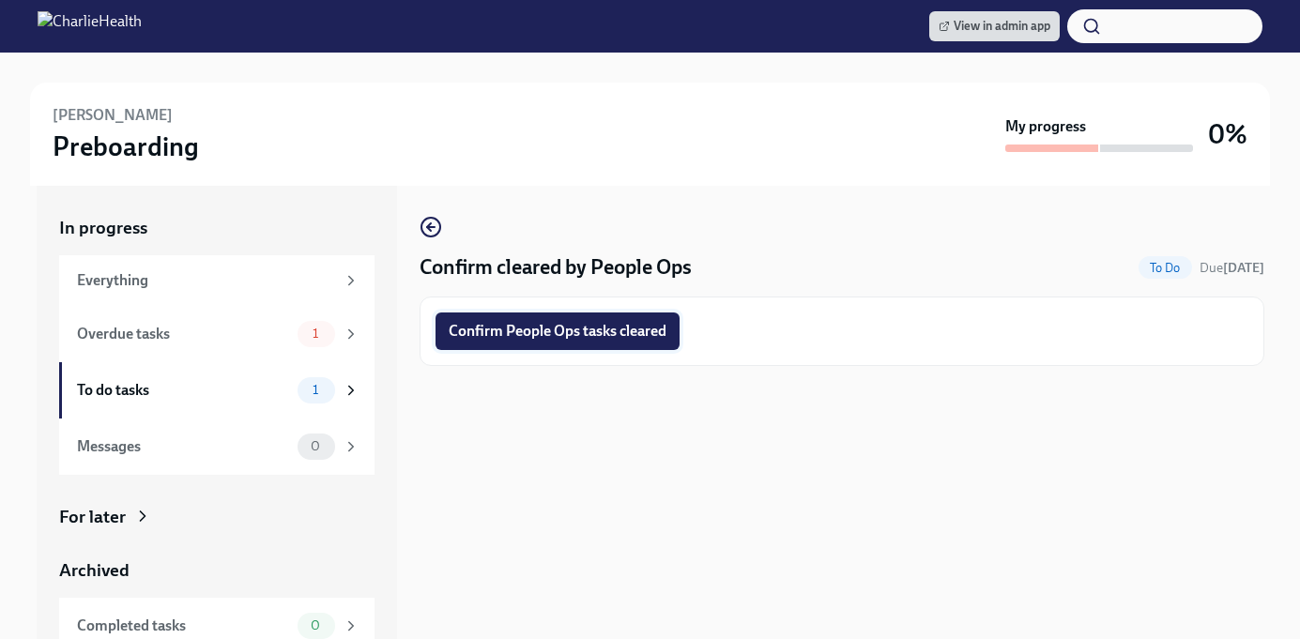
click at [544, 314] on button "Confirm People Ops tasks cleared" at bounding box center [558, 332] width 244 height 38
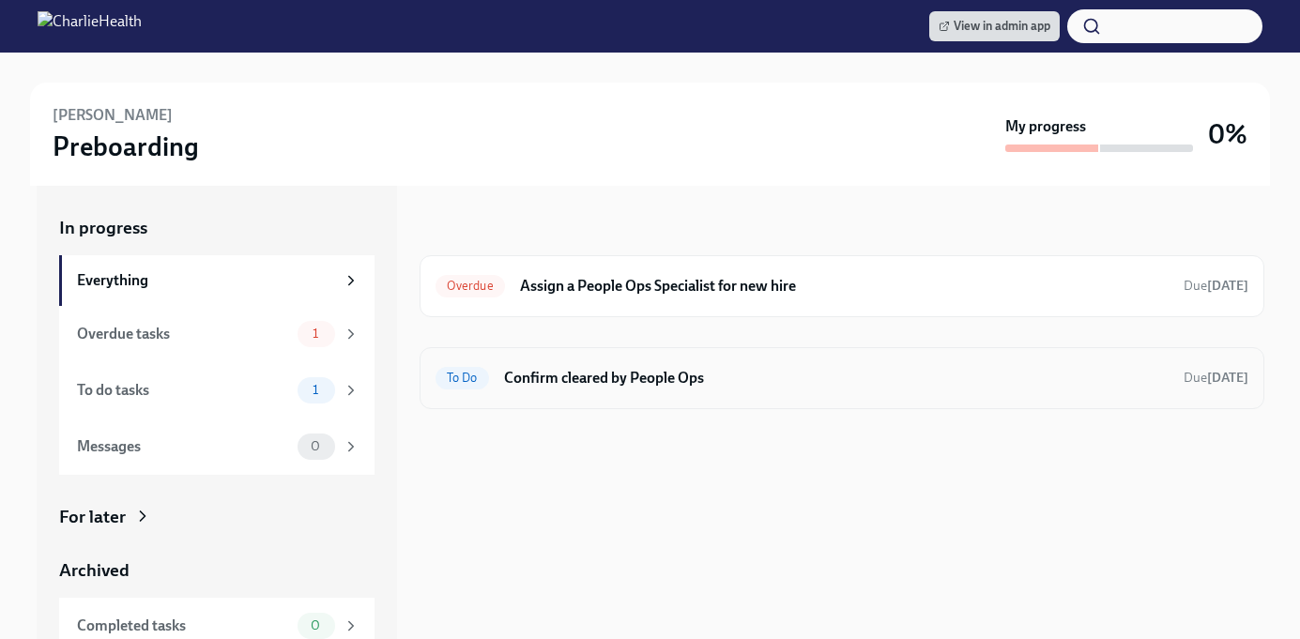
click at [558, 382] on h6 "Confirm cleared by People Ops" at bounding box center [836, 378] width 665 height 21
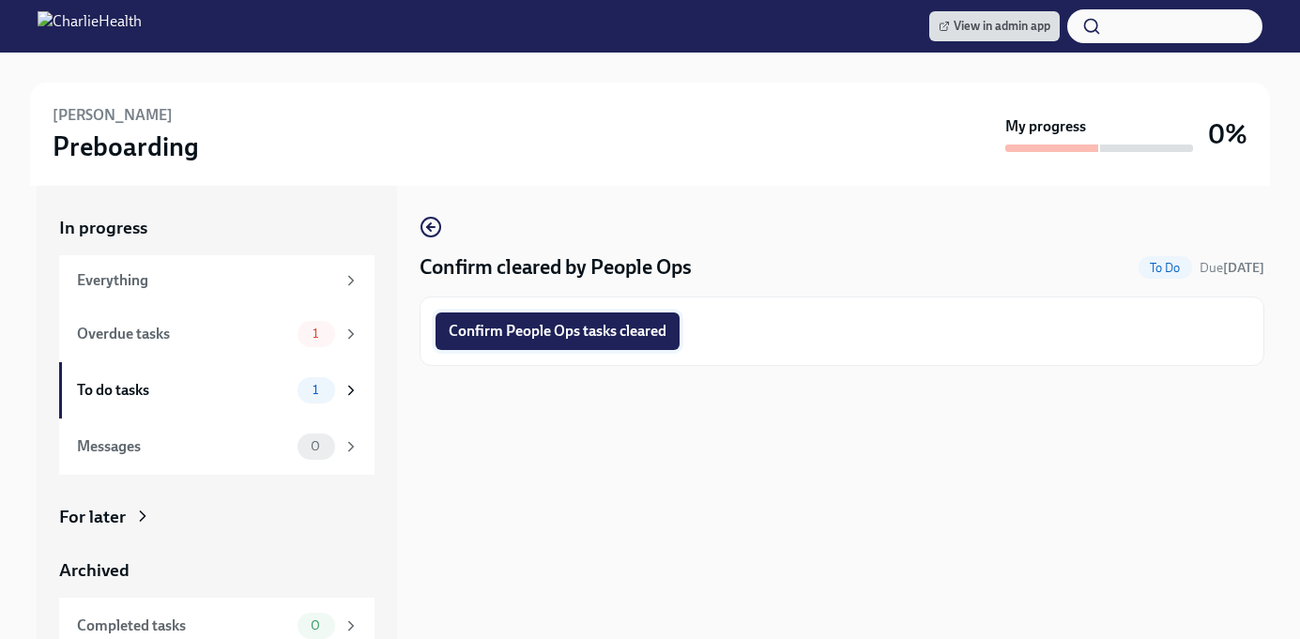
click at [571, 329] on span "Confirm People Ops tasks cleared" at bounding box center [558, 331] width 218 height 19
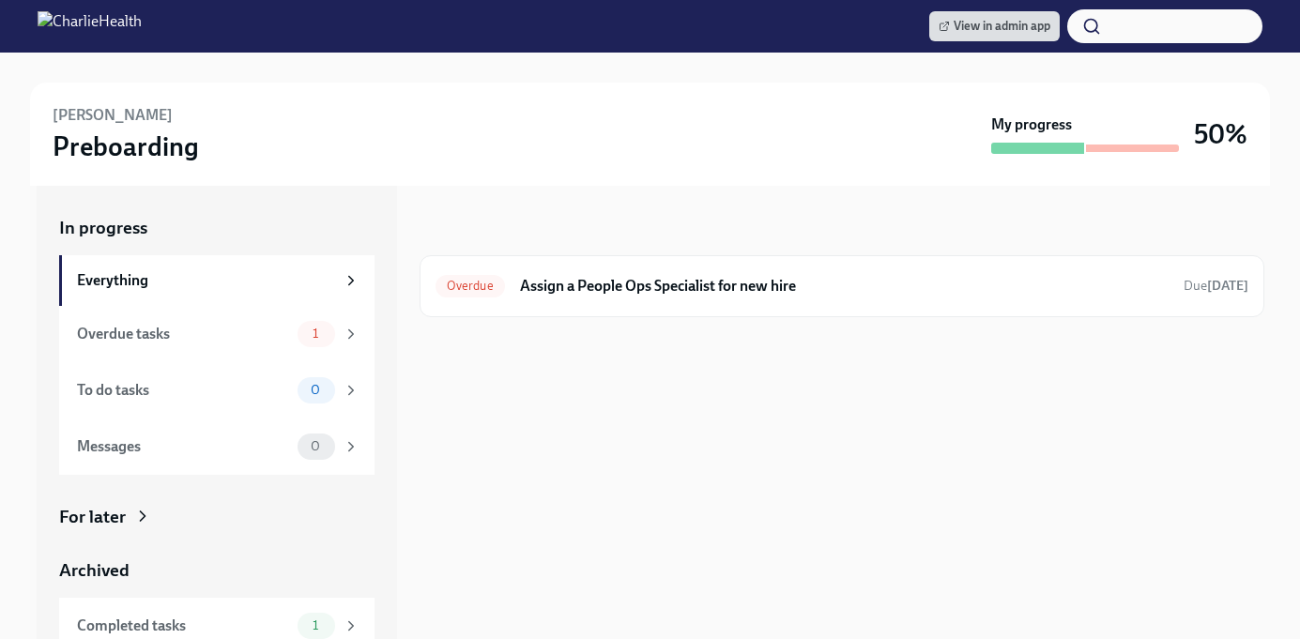
scroll to position [71, 0]
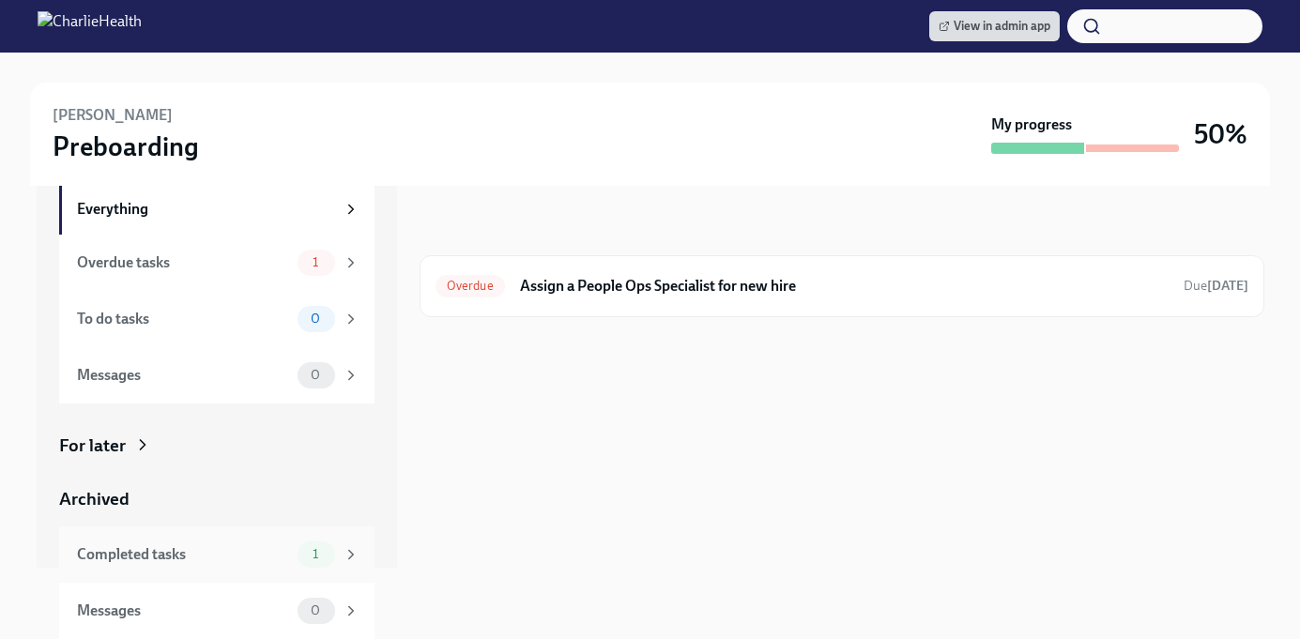
click at [128, 554] on div "Completed tasks" at bounding box center [183, 554] width 213 height 21
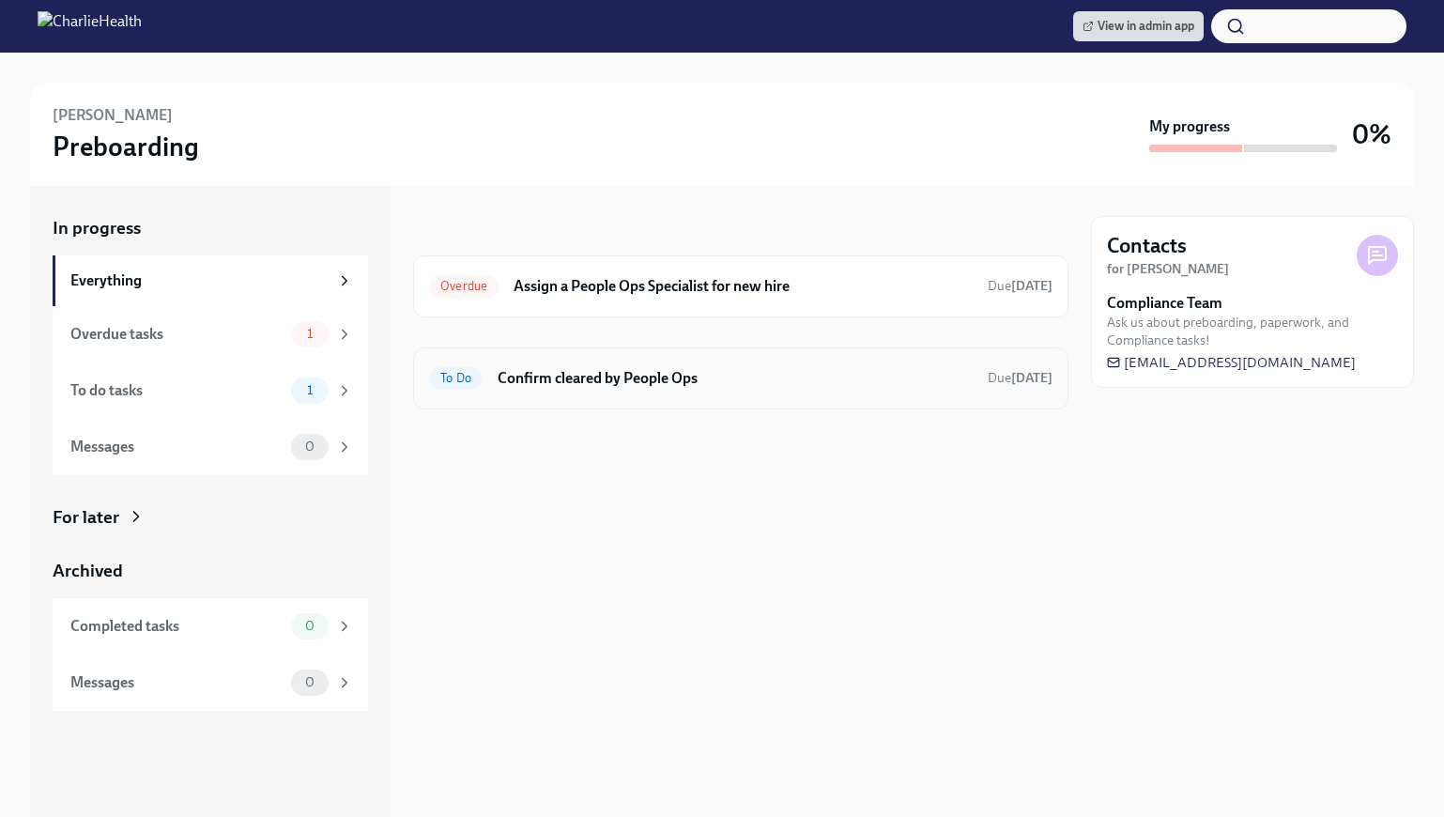
click at [622, 384] on h6 "Confirm cleared by People Ops" at bounding box center [734, 378] width 475 height 21
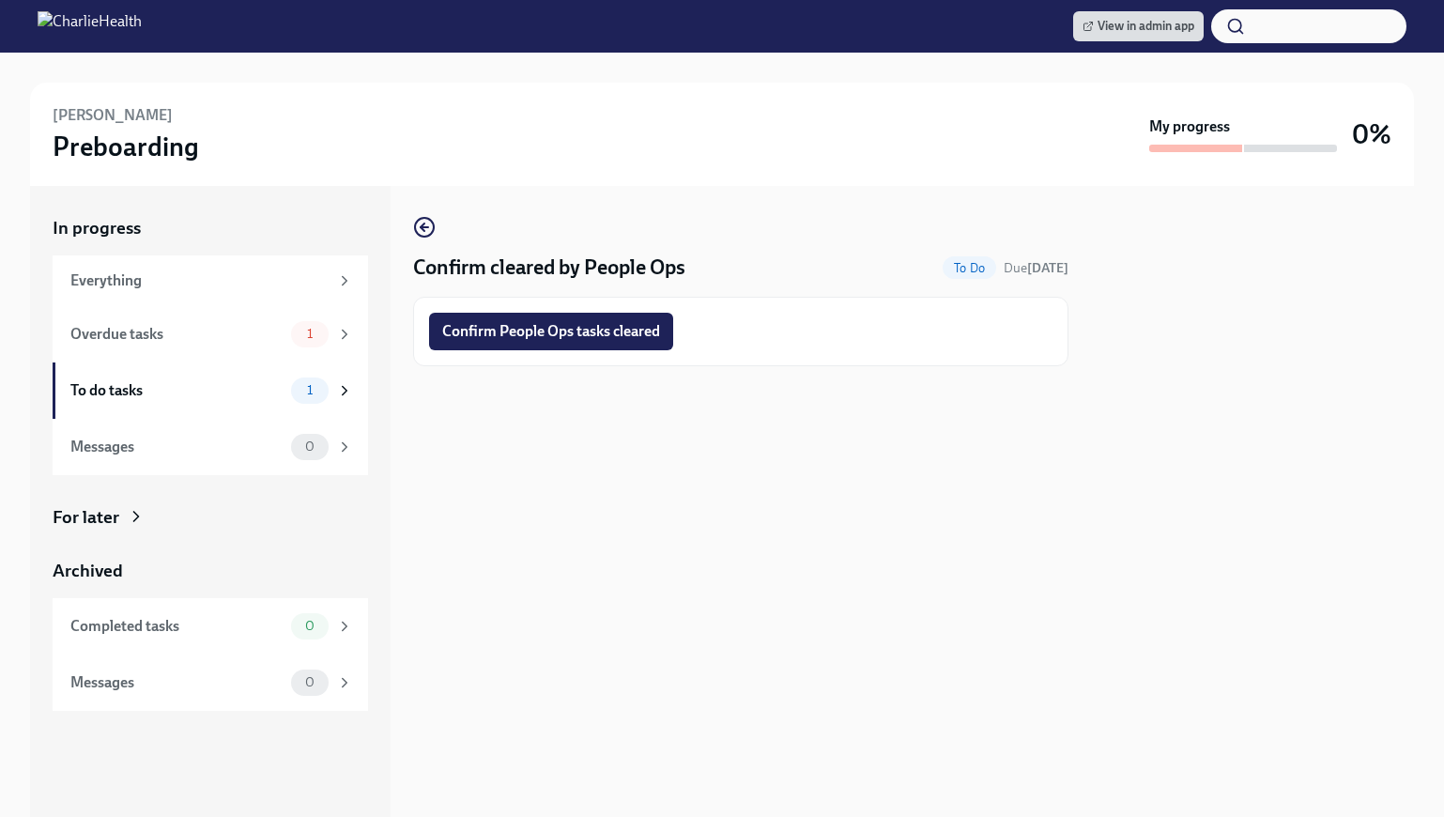
click at [582, 310] on div "Confirm People Ops tasks cleared" at bounding box center [740, 331] width 655 height 69
click at [584, 341] on button "Confirm People Ops tasks cleared" at bounding box center [551, 332] width 244 height 38
